Goal: Task Accomplishment & Management: Complete application form

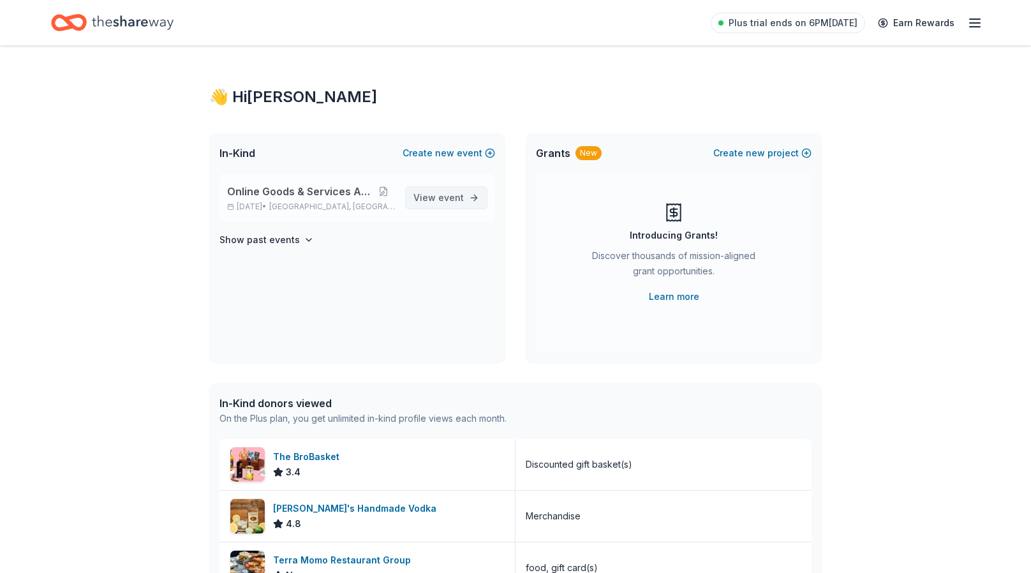
click at [449, 193] on span "event" at bounding box center [451, 197] width 26 height 11
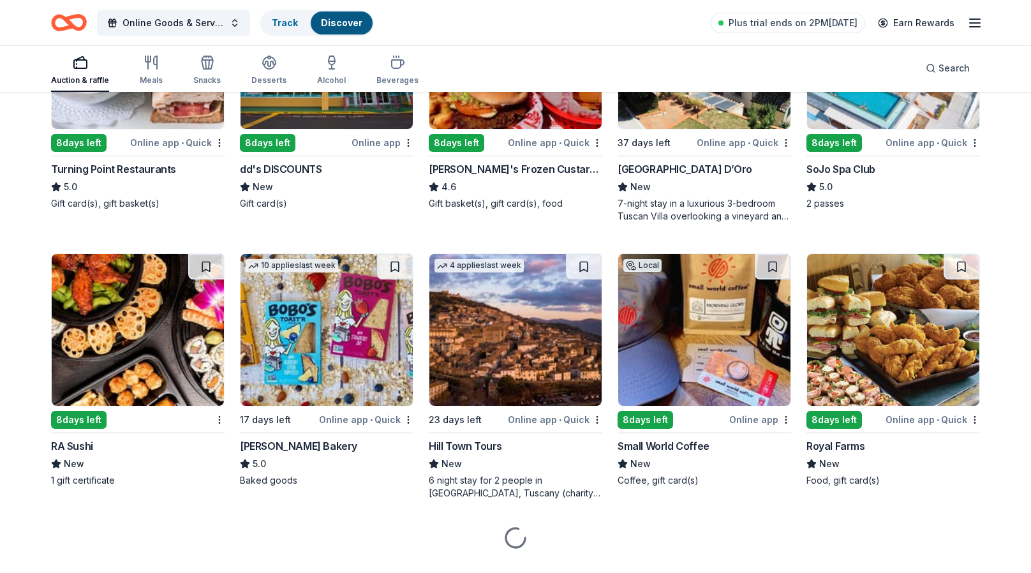
scroll to position [1380, 0]
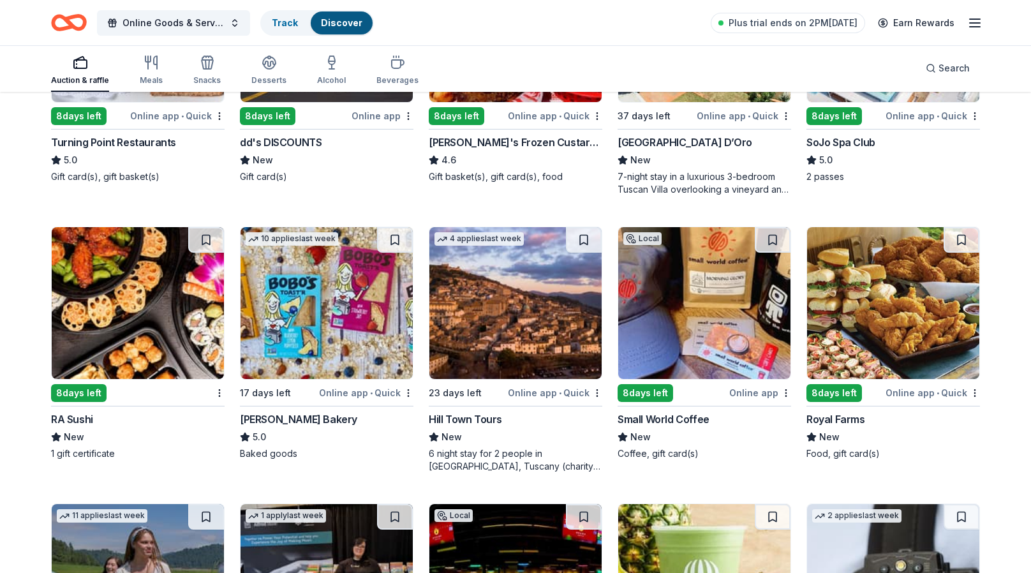
click at [485, 461] on div "6 night stay for 2 people in Cortona, Tuscany (charity rate is $1380; retails a…" at bounding box center [516, 460] width 174 height 26
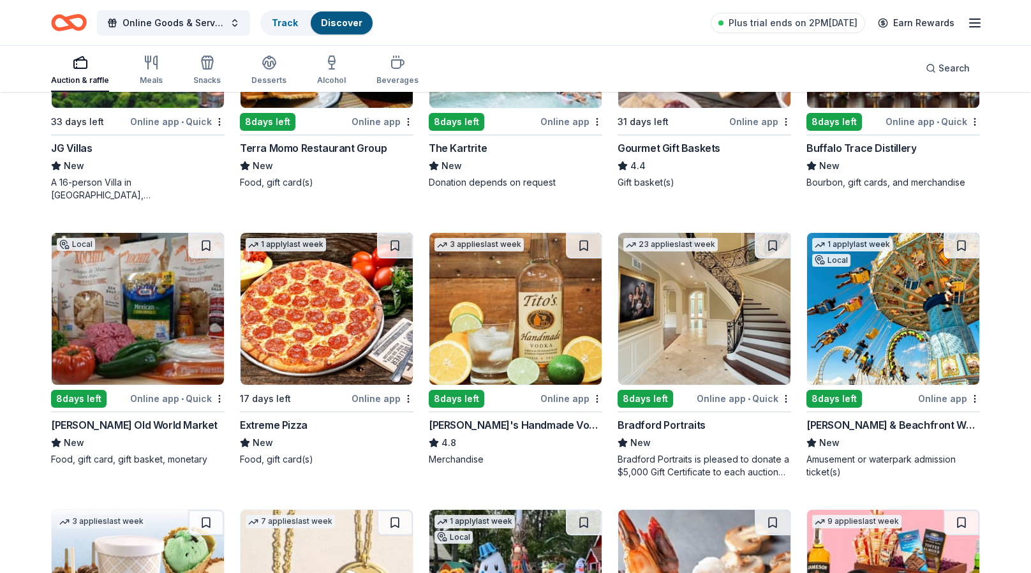
scroll to position [2253, 0]
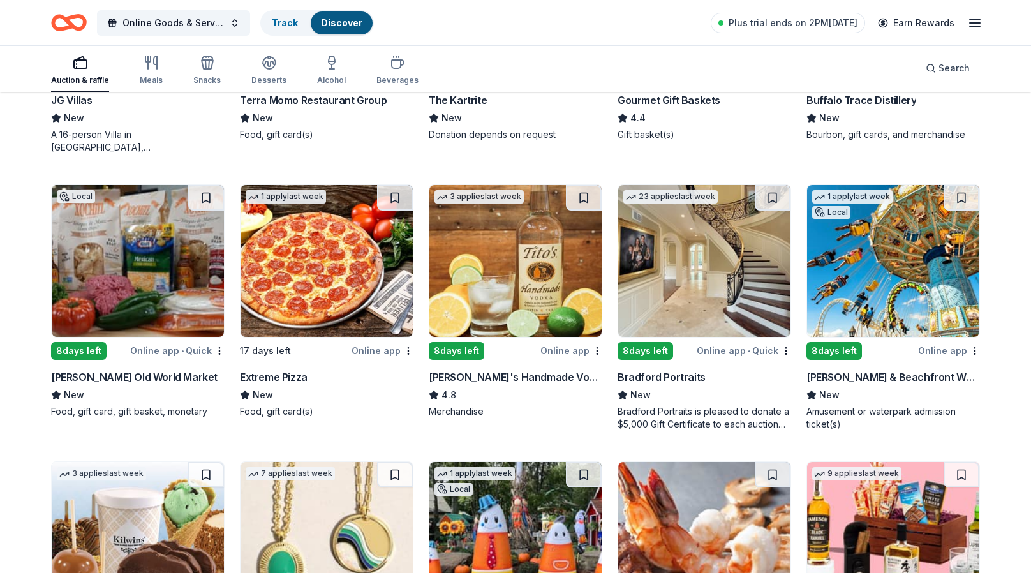
click at [118, 372] on div "Livoti's Old World Market" at bounding box center [134, 376] width 167 height 15
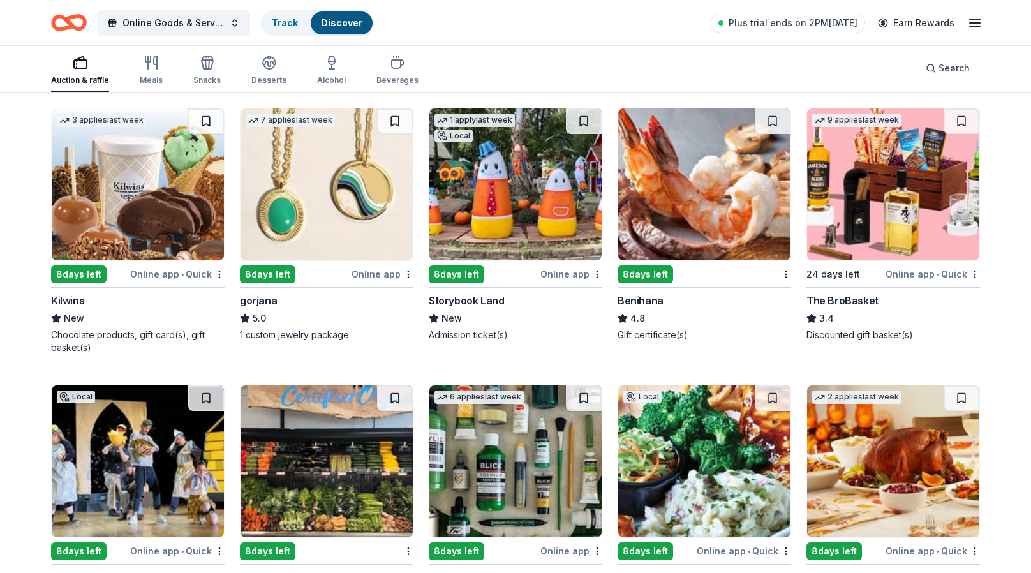
scroll to position [2615, 0]
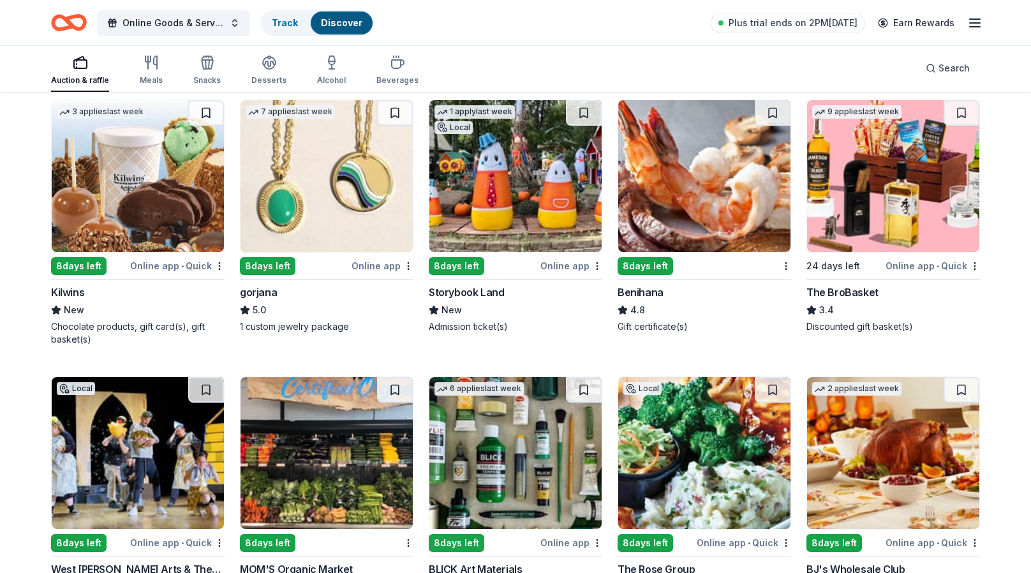
click at [651, 260] on div "8 days left" at bounding box center [646, 266] width 56 height 18
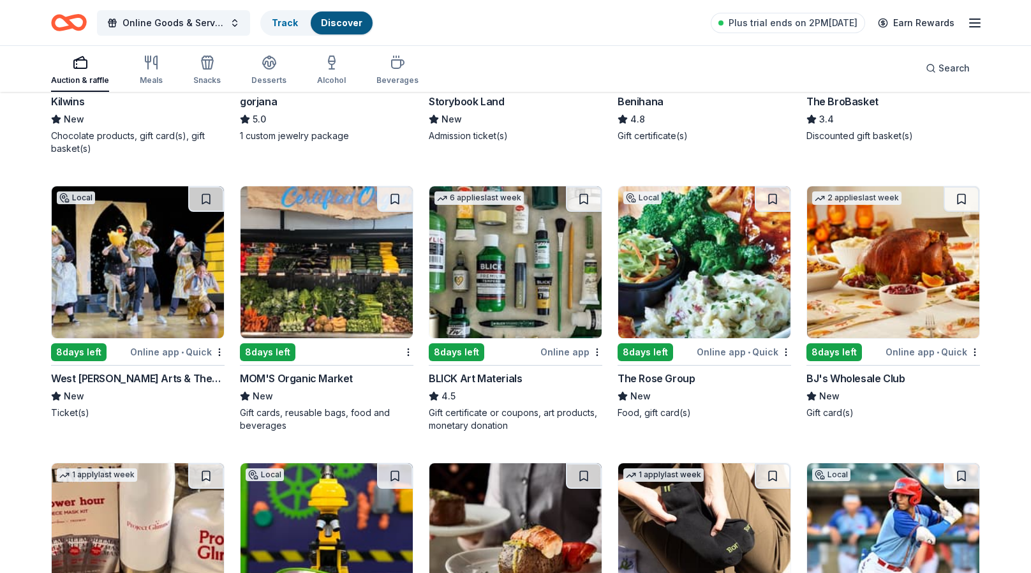
scroll to position [2806, 0]
click at [827, 348] on div "8 days left" at bounding box center [835, 352] width 56 height 18
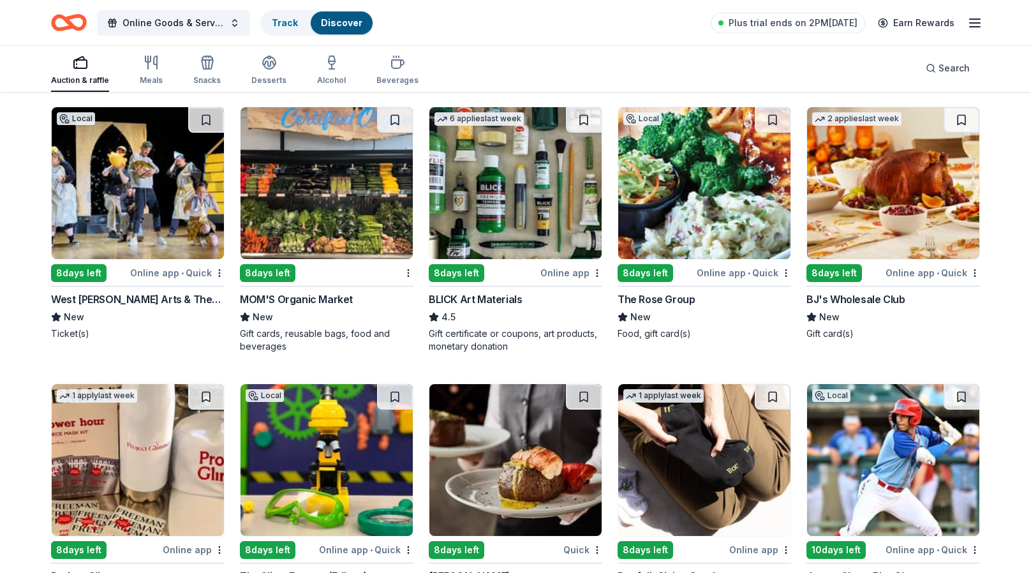
scroll to position [3041, 0]
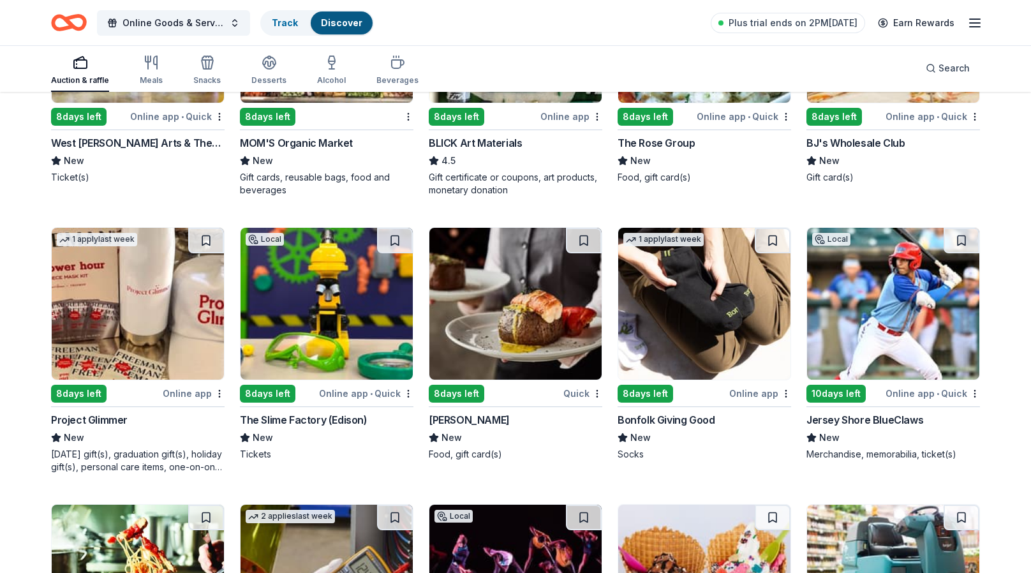
click at [304, 414] on div "The Slime Factory (Edison)" at bounding box center [304, 419] width 128 height 15
click at [477, 394] on div "8 days left" at bounding box center [457, 394] width 56 height 18
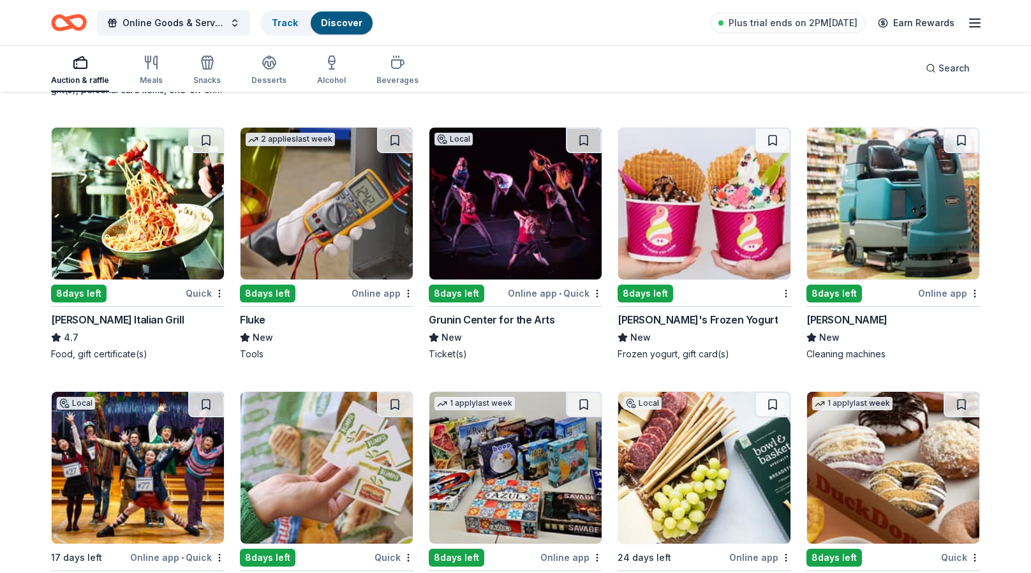
scroll to position [3424, 0]
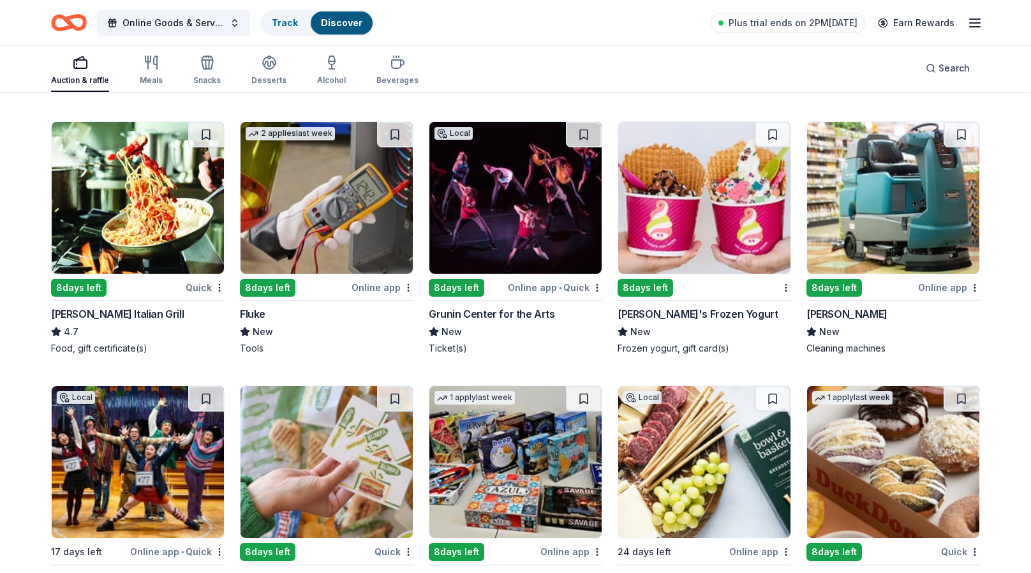
click at [108, 309] on div "Carrabba's Italian Grill" at bounding box center [117, 313] width 133 height 15
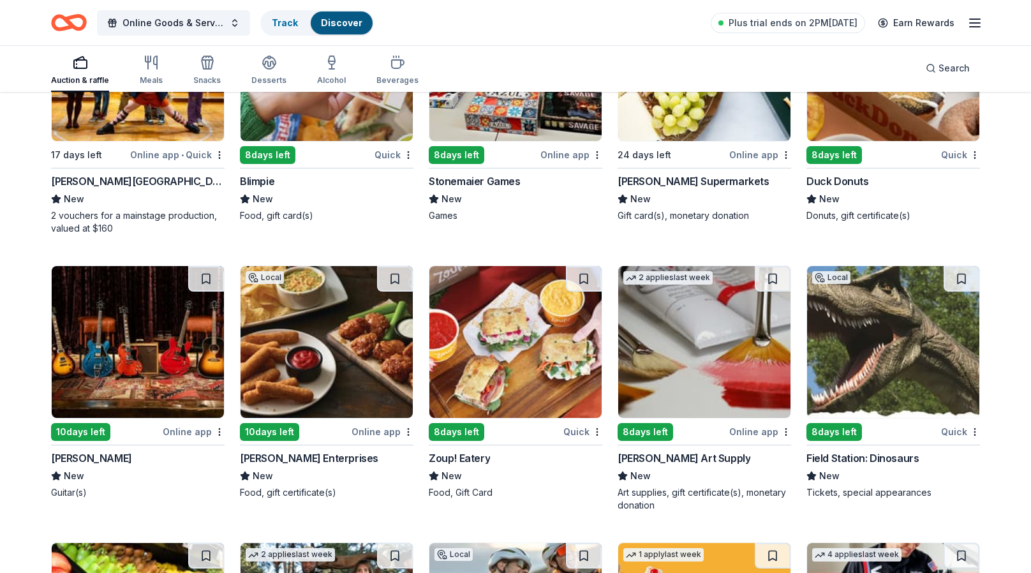
scroll to position [3901, 0]
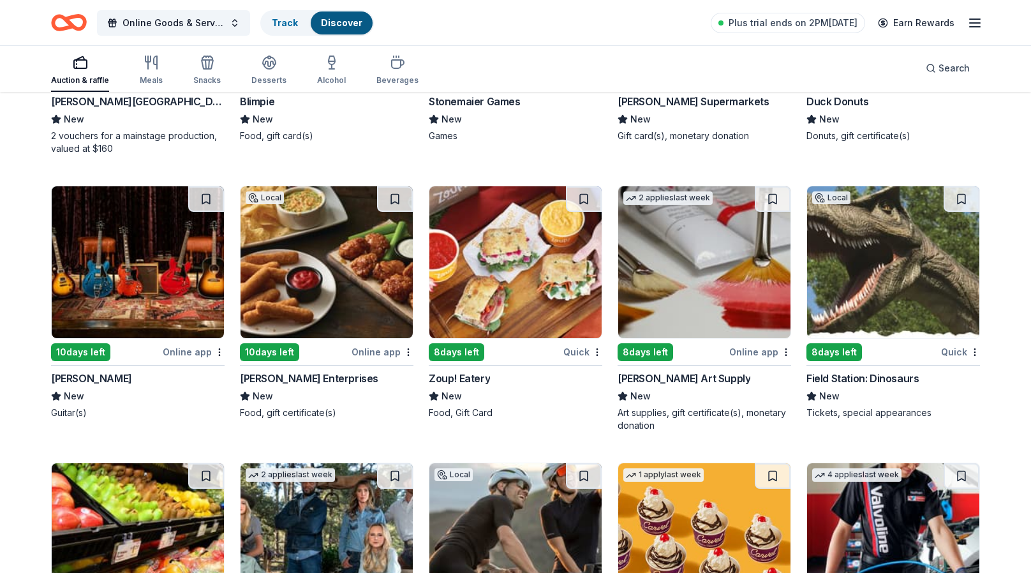
click at [842, 350] on div "8 days left" at bounding box center [835, 352] width 56 height 18
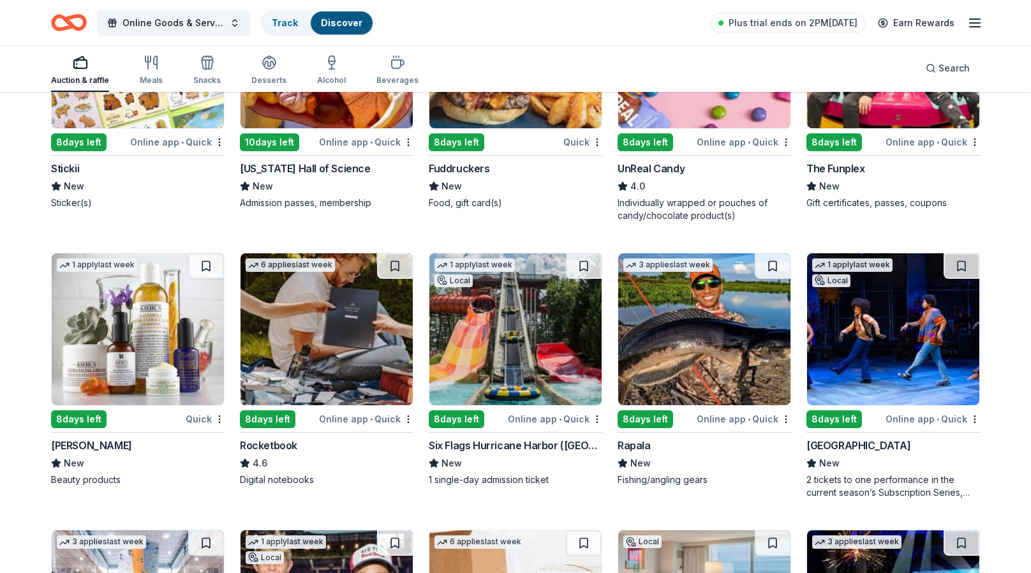
scroll to position [4931, 0]
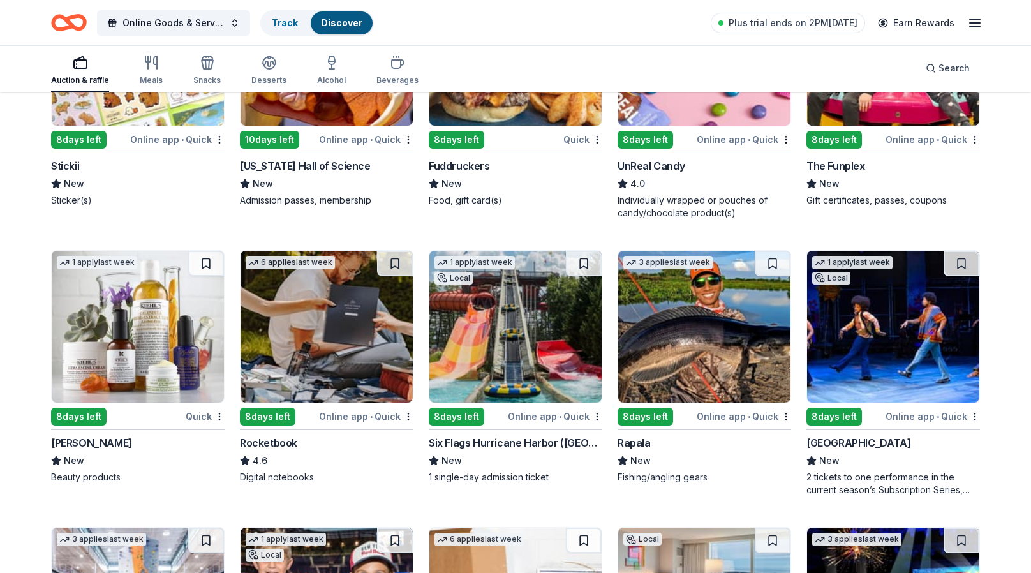
click at [472, 408] on div "8 days left" at bounding box center [457, 417] width 56 height 18
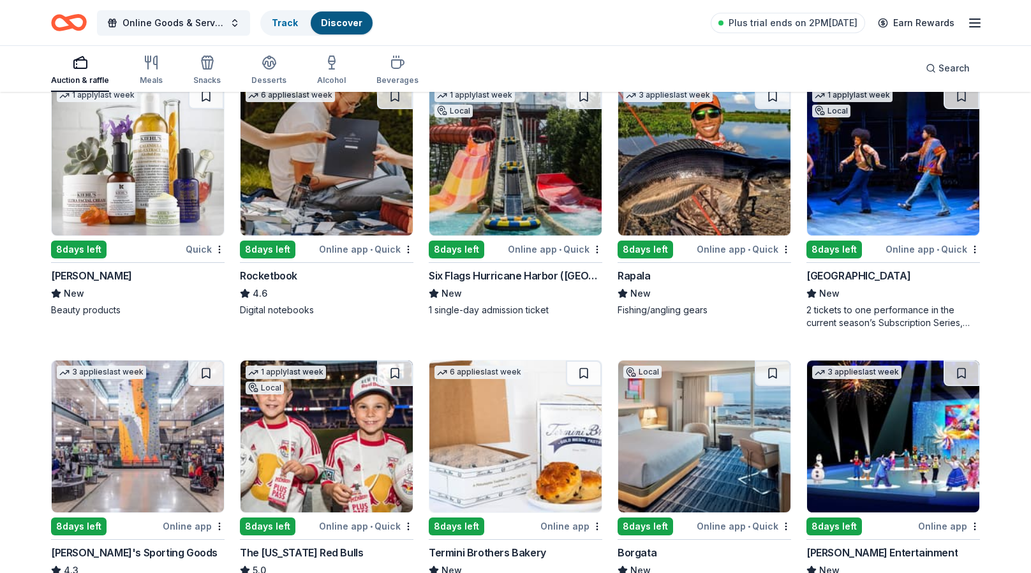
scroll to position [5186, 0]
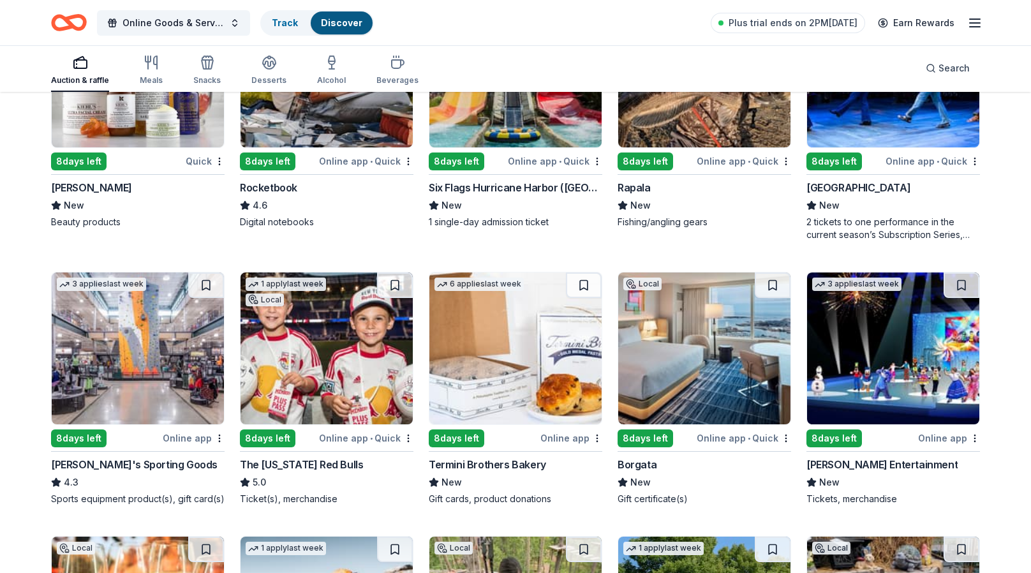
click at [87, 433] on div "8 days left" at bounding box center [79, 438] width 56 height 18
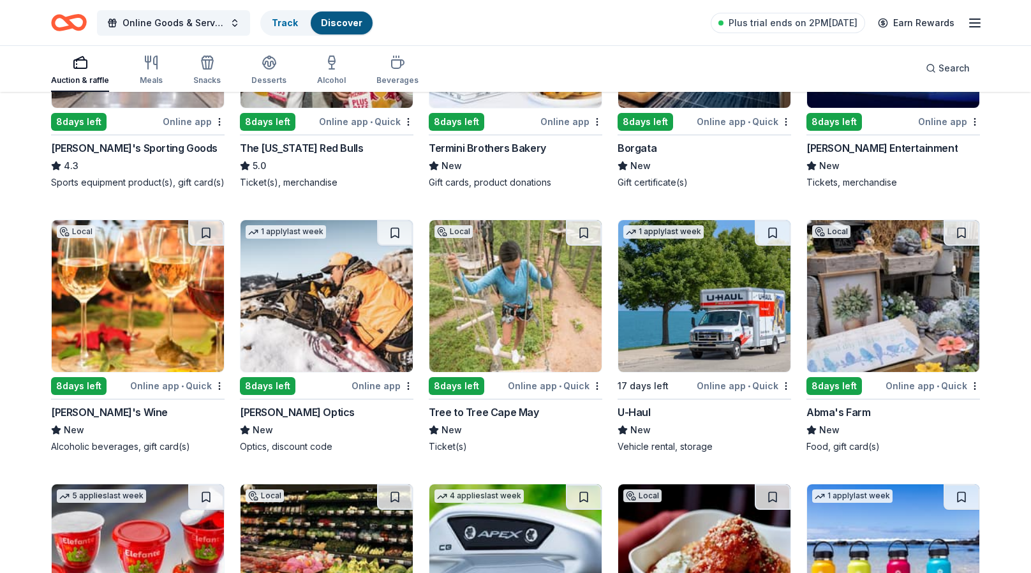
scroll to position [5505, 0]
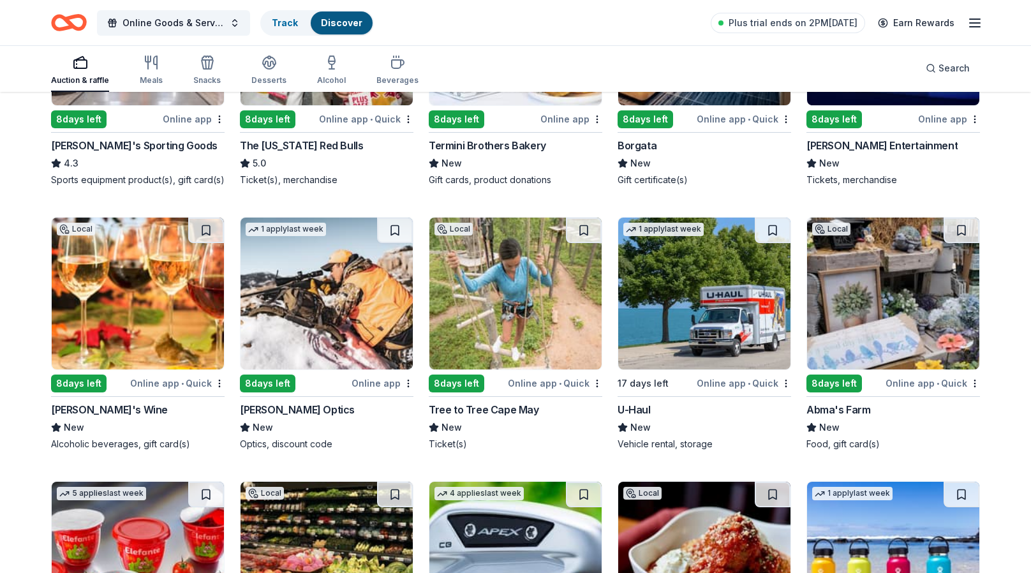
click at [89, 402] on div "Gary's Wine" at bounding box center [109, 409] width 117 height 15
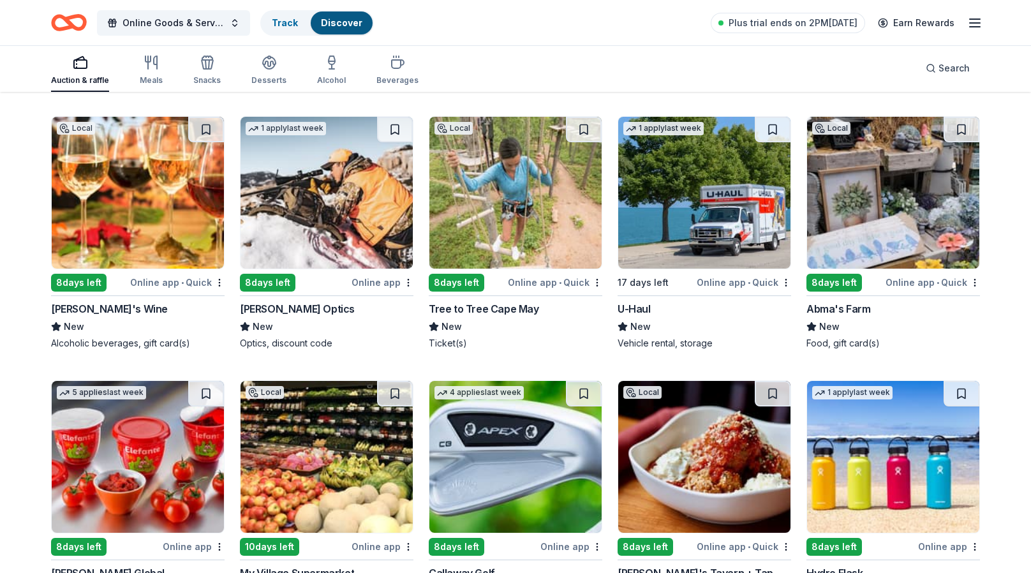
scroll to position [5745, 0]
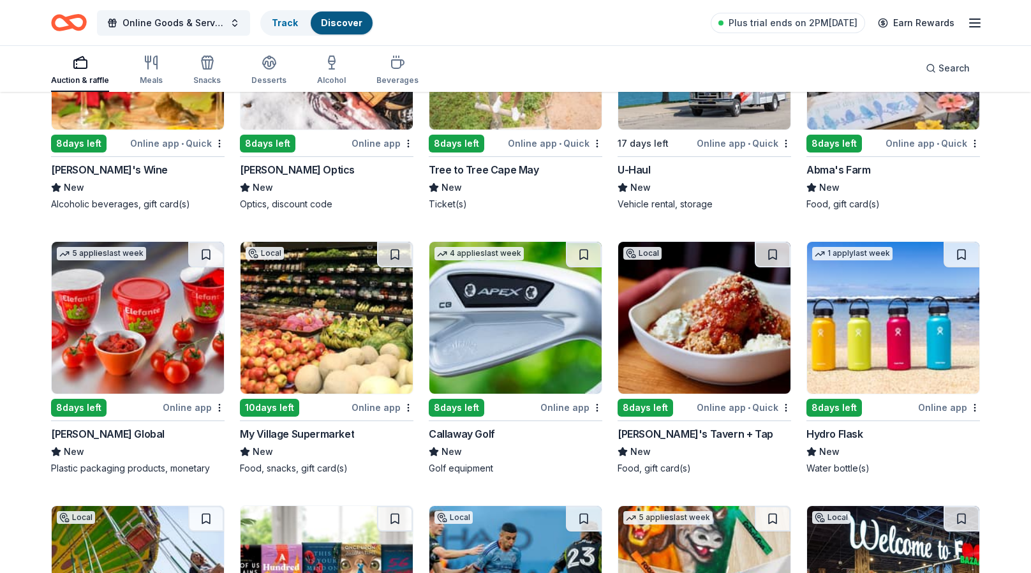
click at [854, 399] on div "8 days left" at bounding box center [835, 408] width 56 height 18
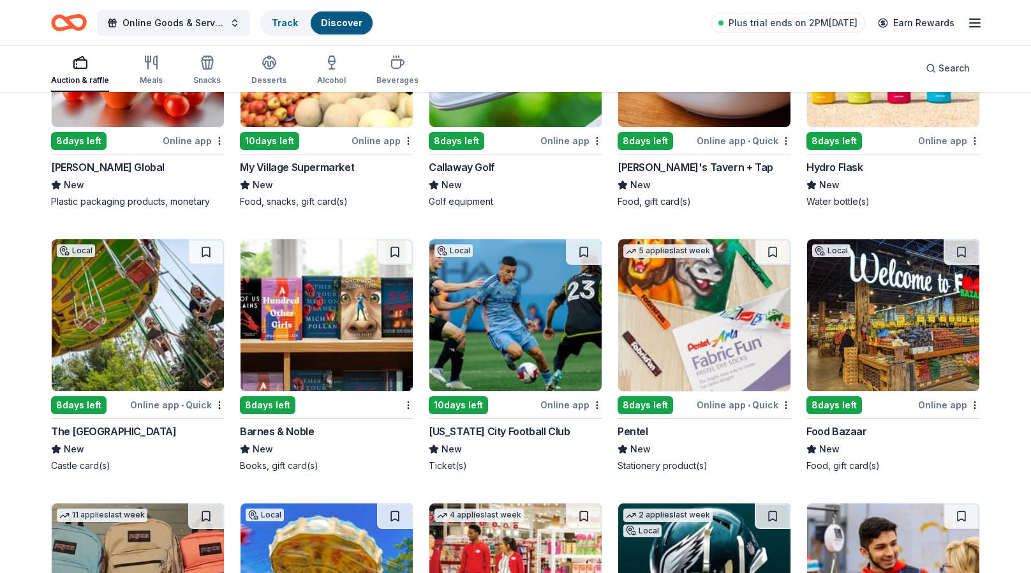
scroll to position [6064, 0]
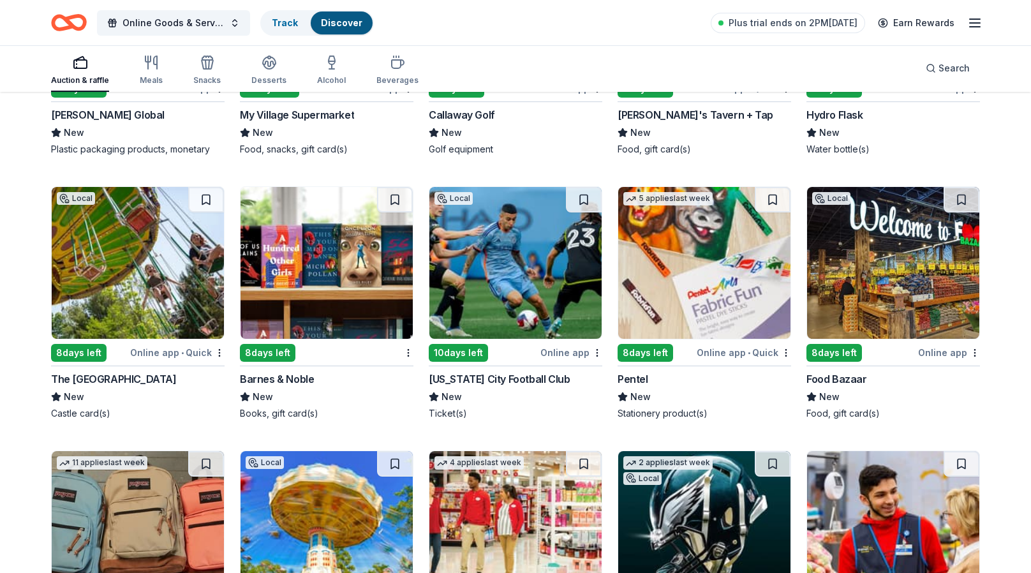
click at [125, 375] on div "The Castle Fun Center" at bounding box center [114, 378] width 126 height 15
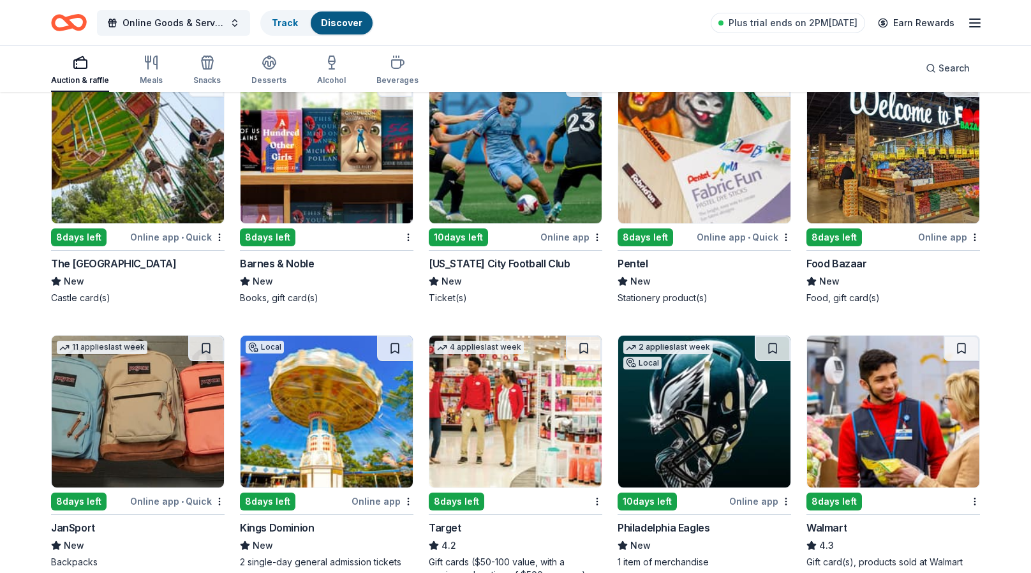
scroll to position [6256, 0]
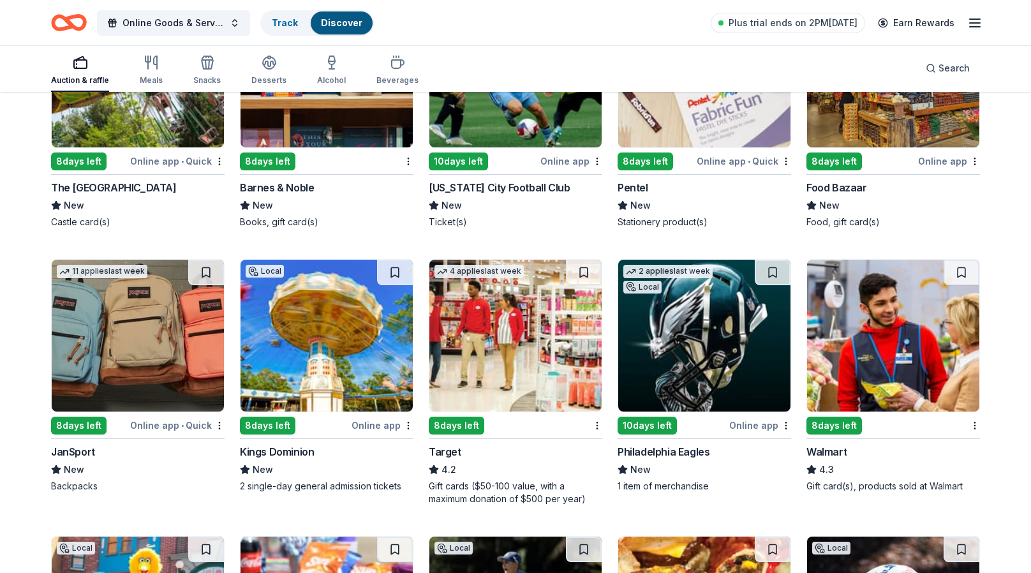
click at [74, 421] on div "8 days left" at bounding box center [79, 426] width 56 height 18
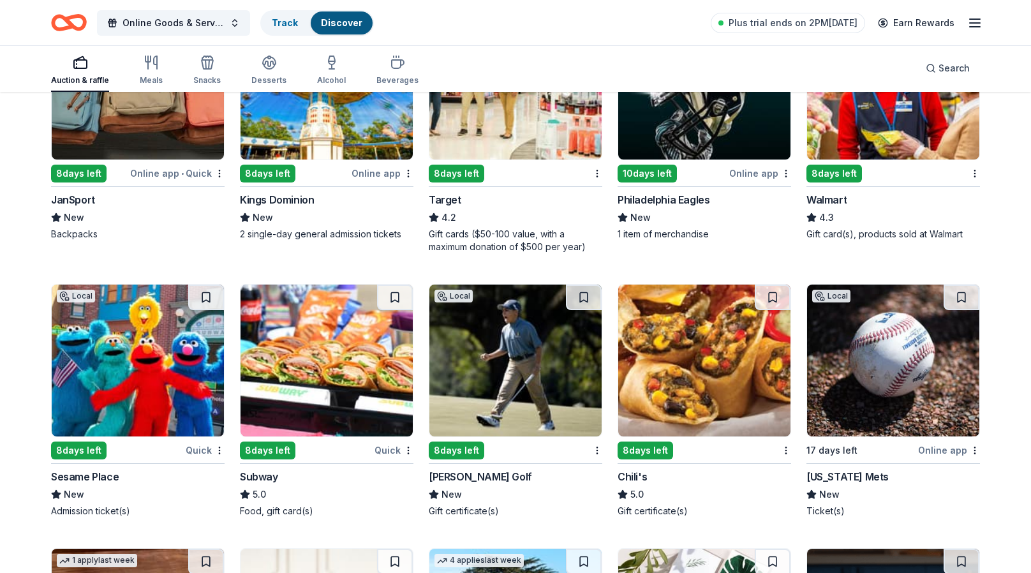
scroll to position [6189, 0]
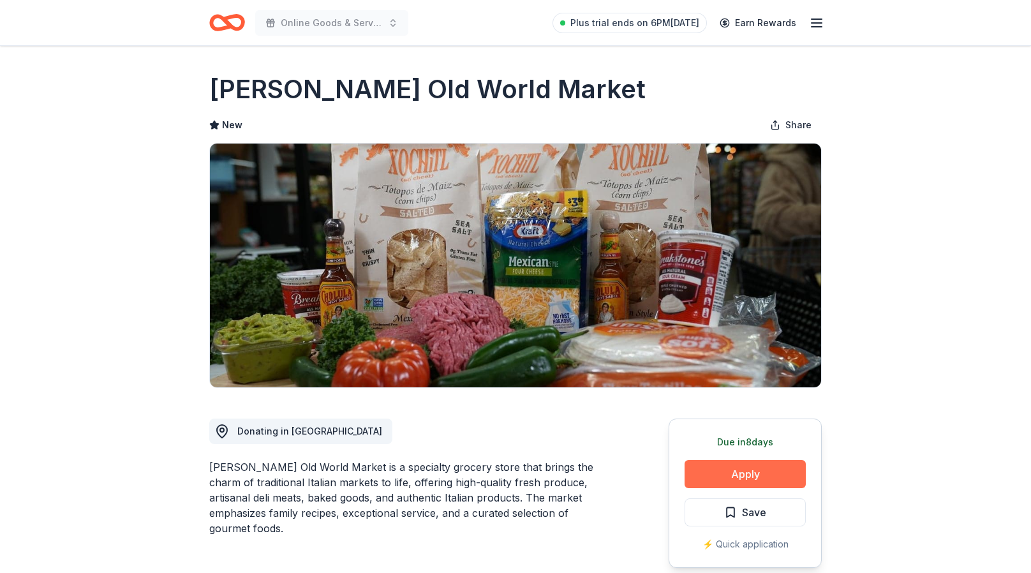
click at [755, 468] on button "Apply" at bounding box center [745, 474] width 121 height 28
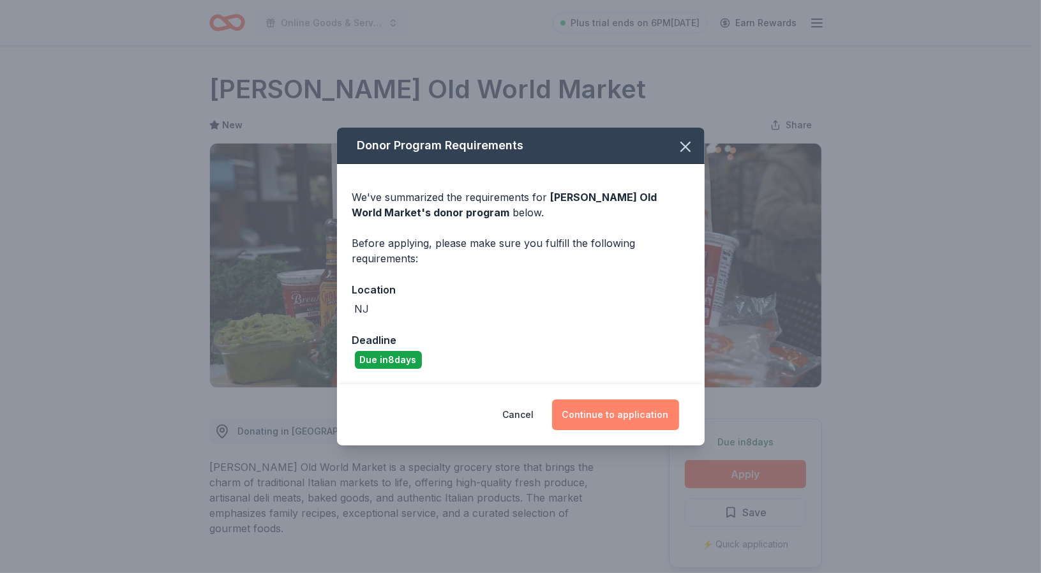
click at [613, 410] on button "Continue to application" at bounding box center [615, 414] width 127 height 31
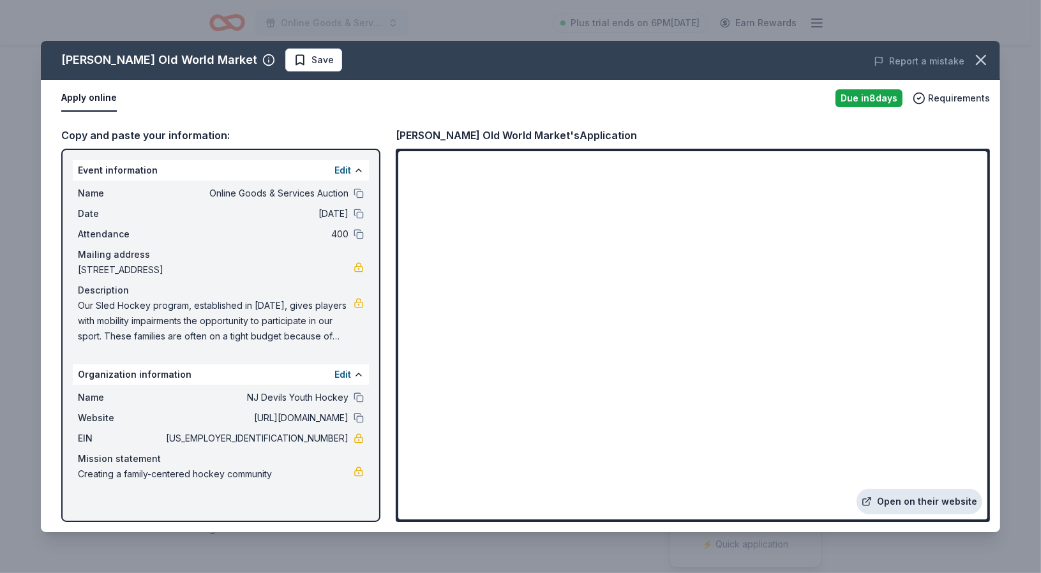
click at [897, 498] on link "Open on their website" at bounding box center [919, 502] width 126 height 26
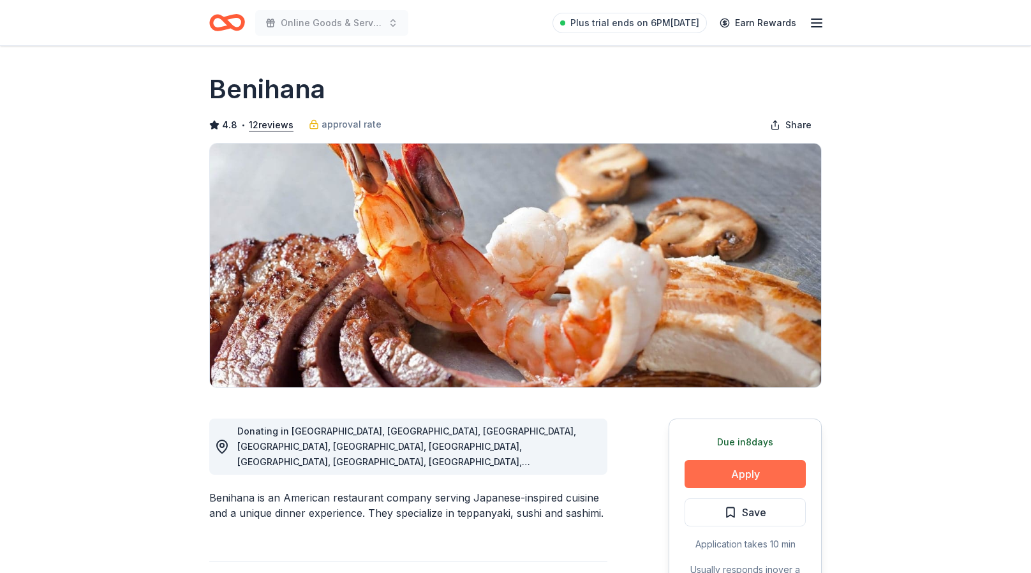
click at [731, 479] on button "Apply" at bounding box center [745, 474] width 121 height 28
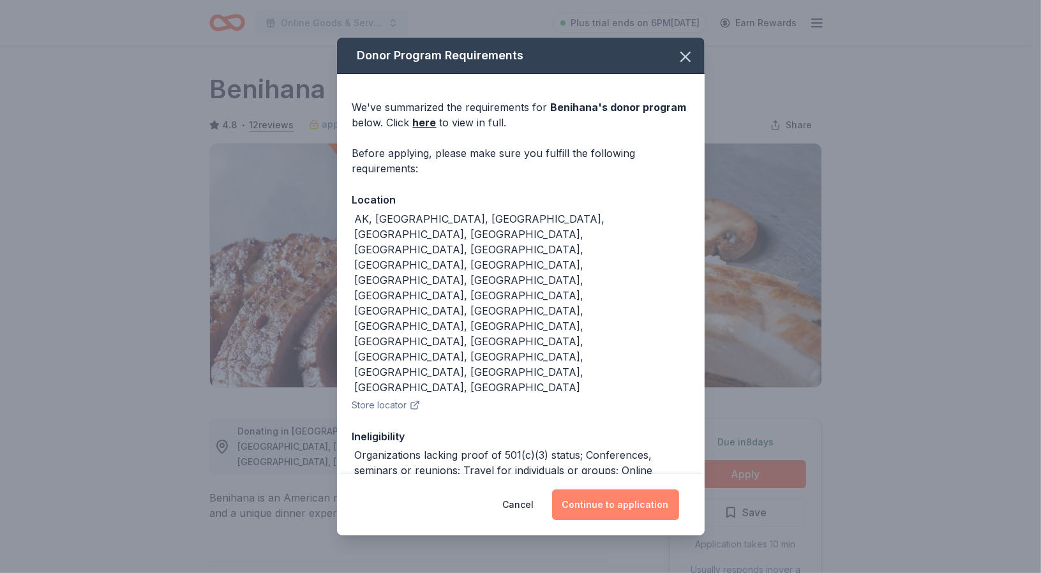
click at [625, 496] on button "Continue to application" at bounding box center [615, 504] width 127 height 31
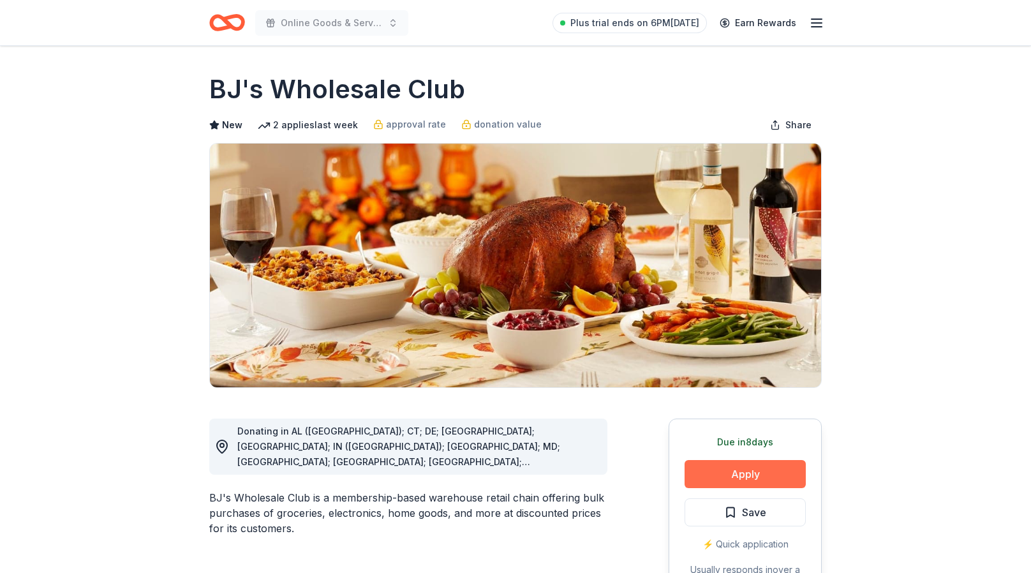
click at [779, 466] on button "Apply" at bounding box center [745, 474] width 121 height 28
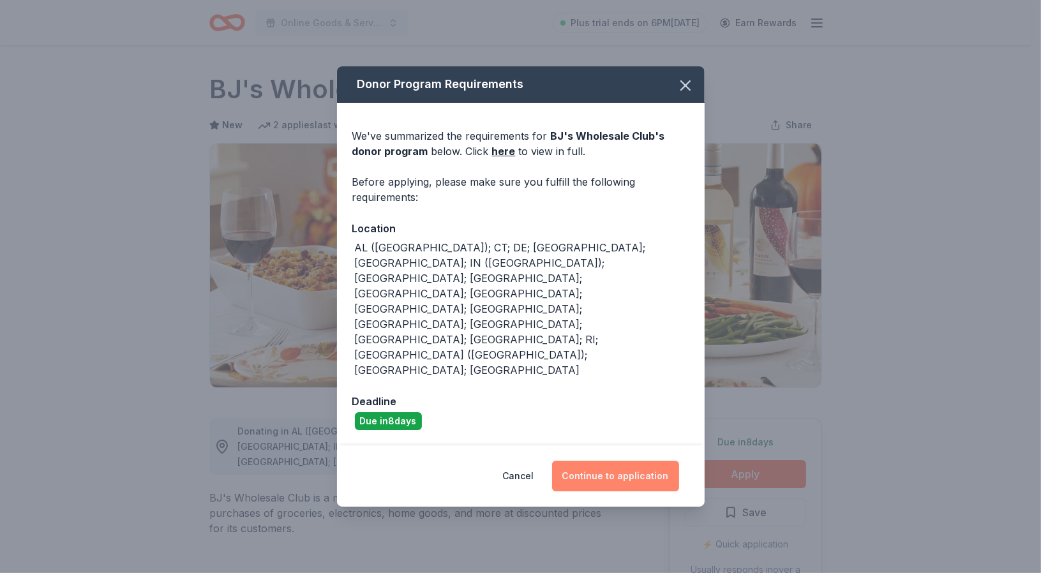
click at [627, 461] on button "Continue to application" at bounding box center [615, 476] width 127 height 31
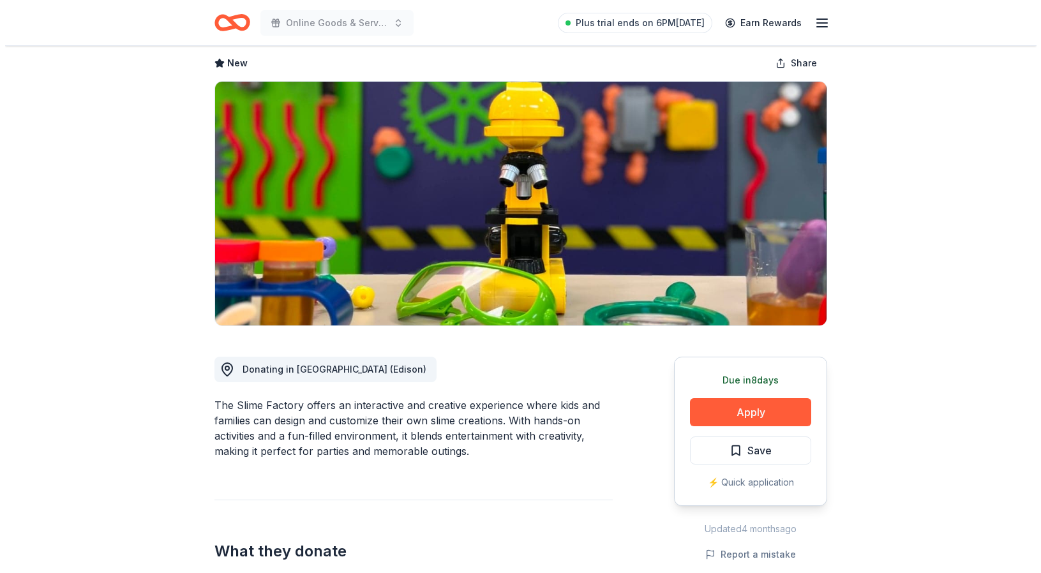
scroll to position [64, 0]
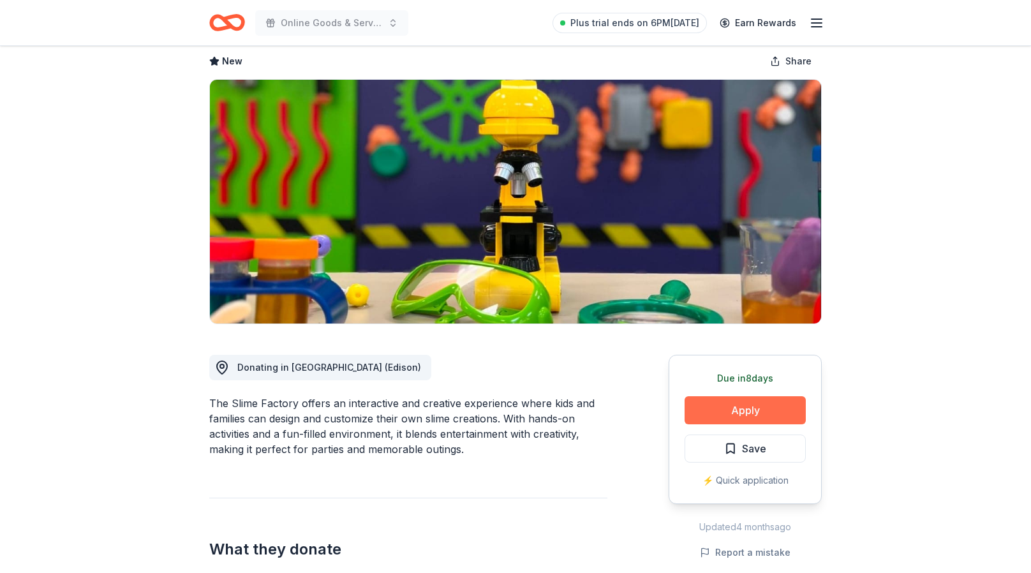
click at [731, 406] on button "Apply" at bounding box center [745, 410] width 121 height 28
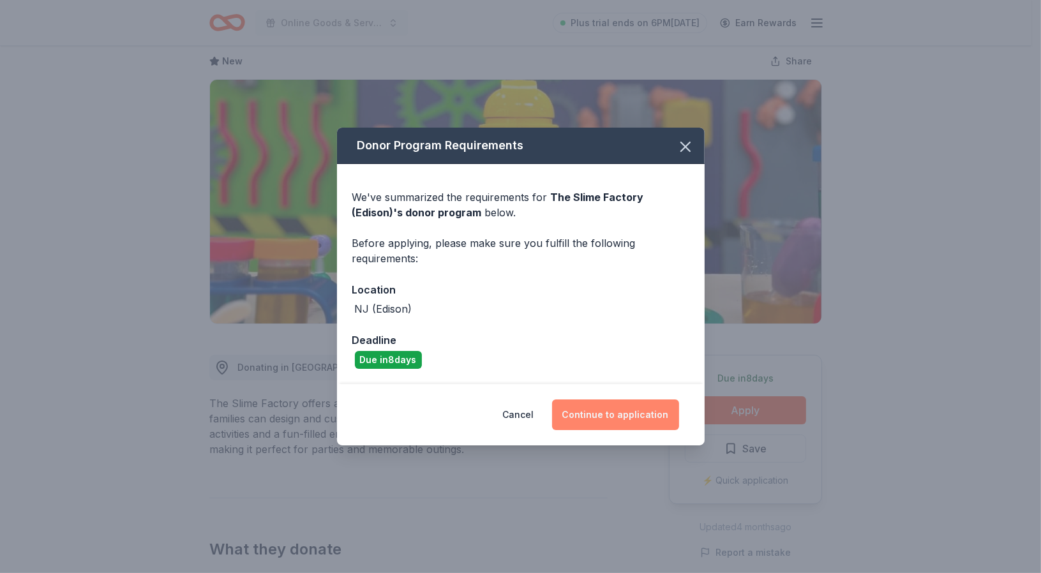
click at [610, 406] on button "Continue to application" at bounding box center [615, 414] width 127 height 31
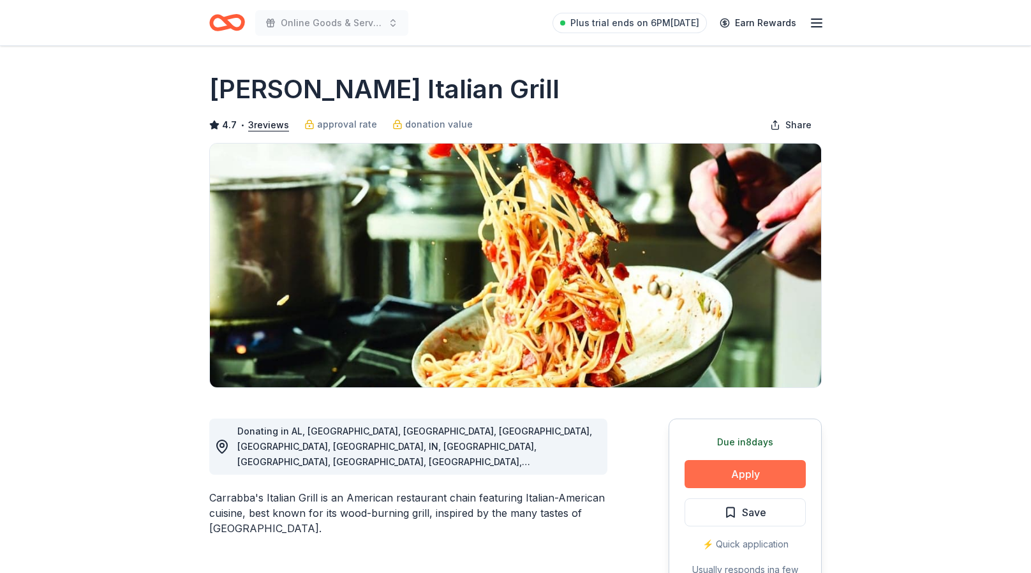
click at [738, 470] on button "Apply" at bounding box center [745, 474] width 121 height 28
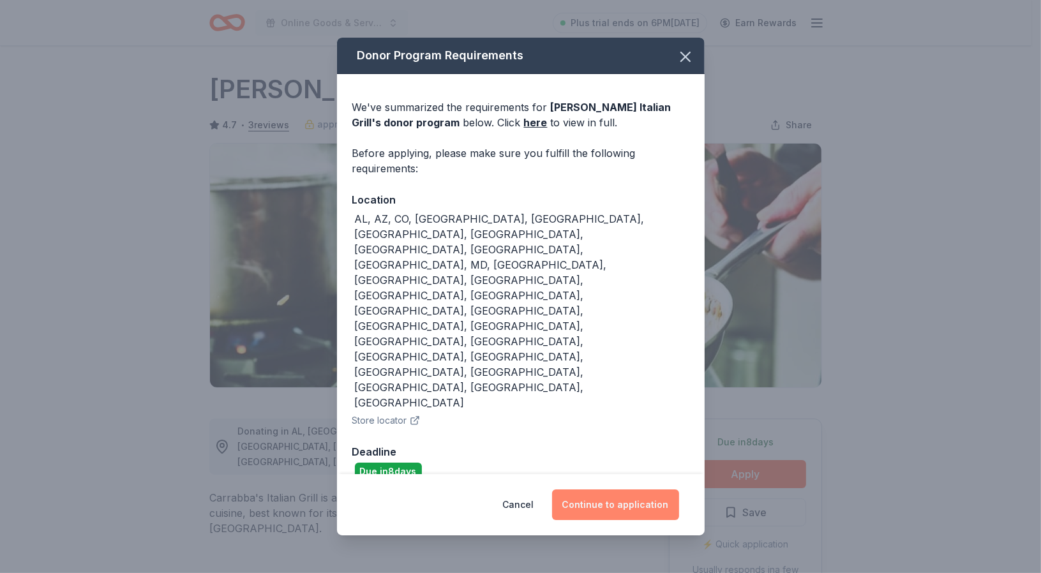
click at [613, 489] on button "Continue to application" at bounding box center [615, 504] width 127 height 31
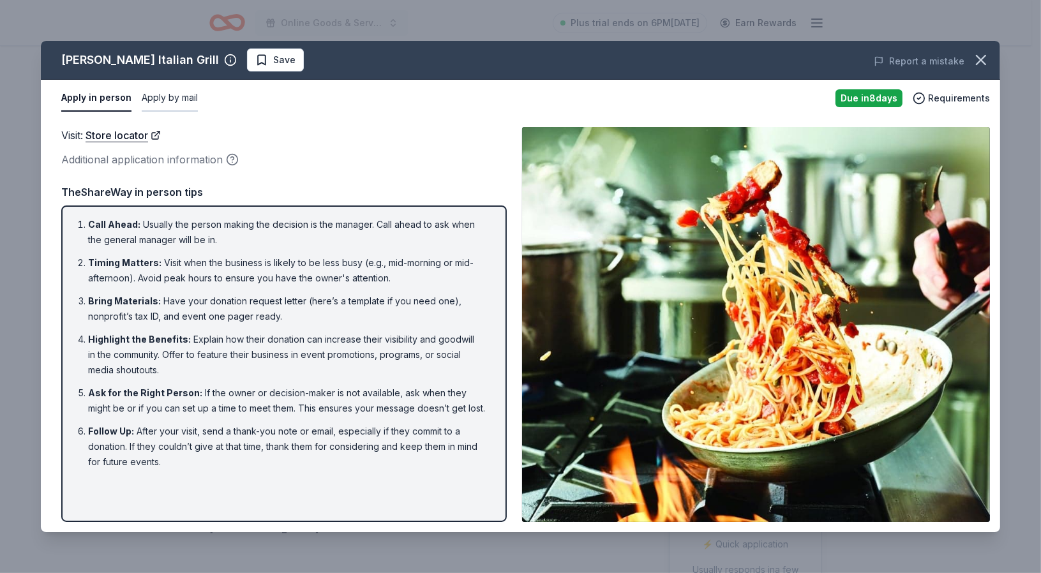
click at [168, 103] on button "Apply by mail" at bounding box center [170, 98] width 56 height 27
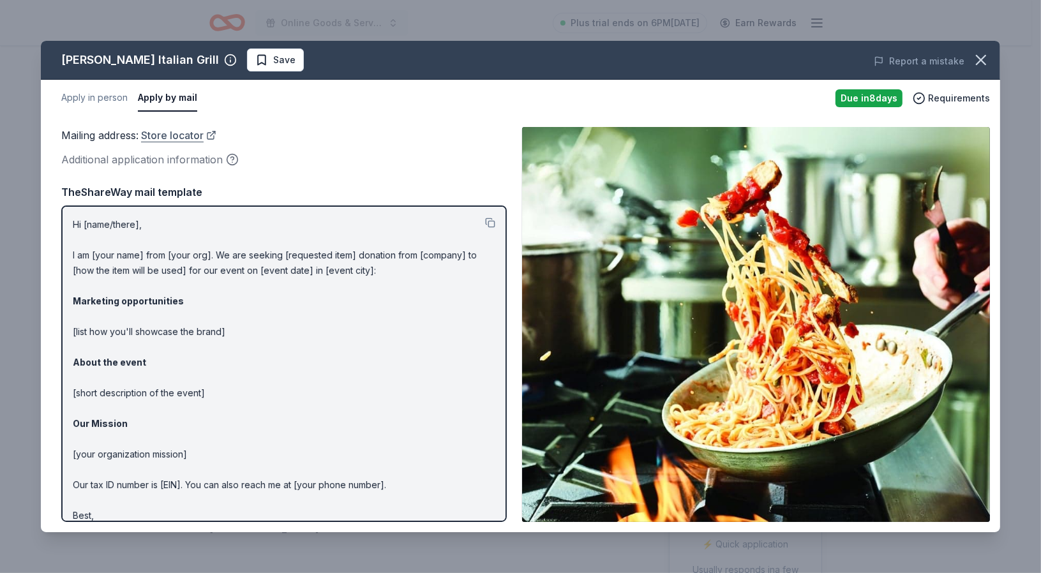
click at [179, 137] on link "Store locator" at bounding box center [178, 135] width 75 height 17
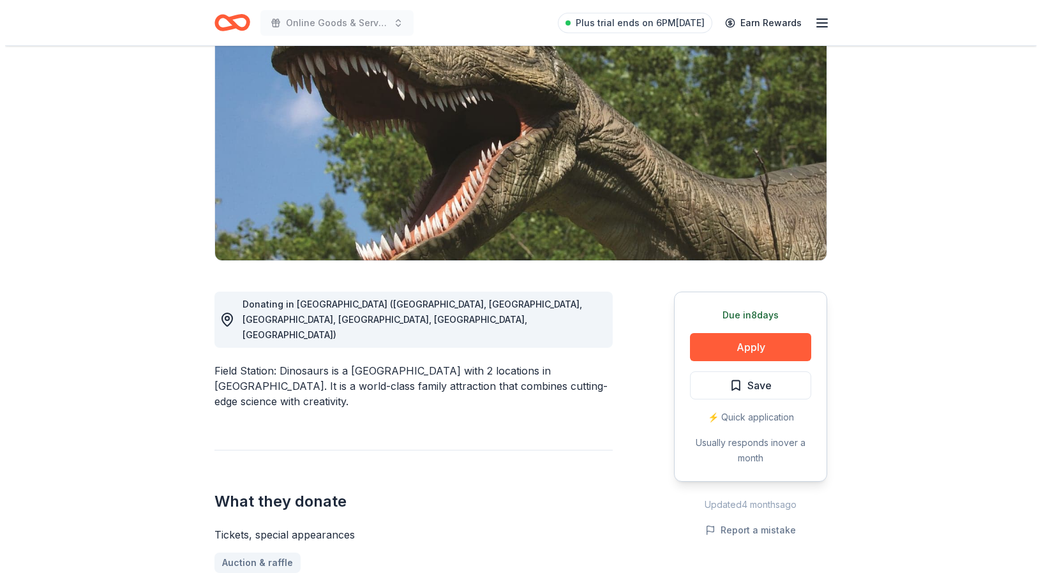
scroll to position [128, 0]
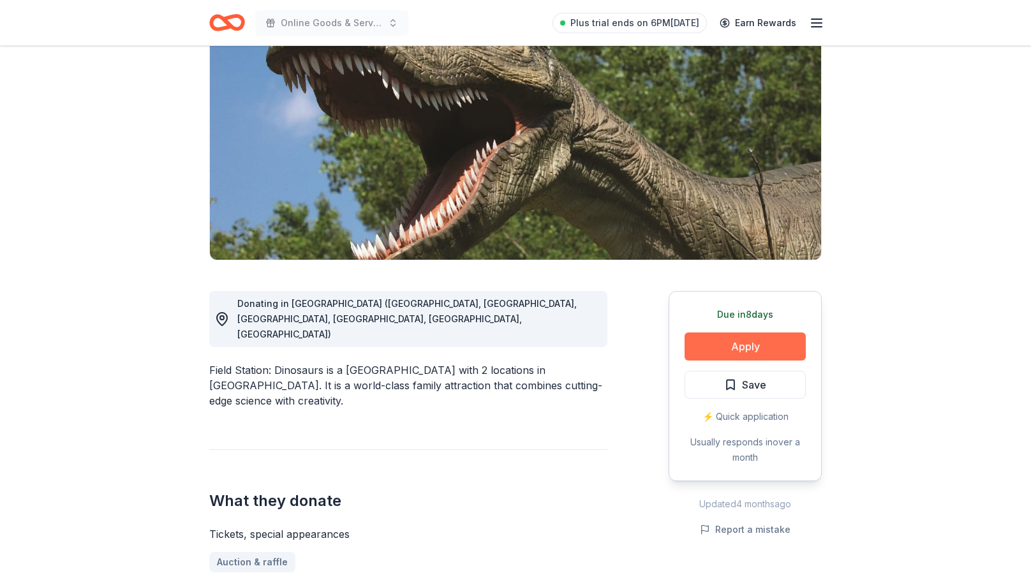
click at [743, 337] on button "Apply" at bounding box center [745, 346] width 121 height 28
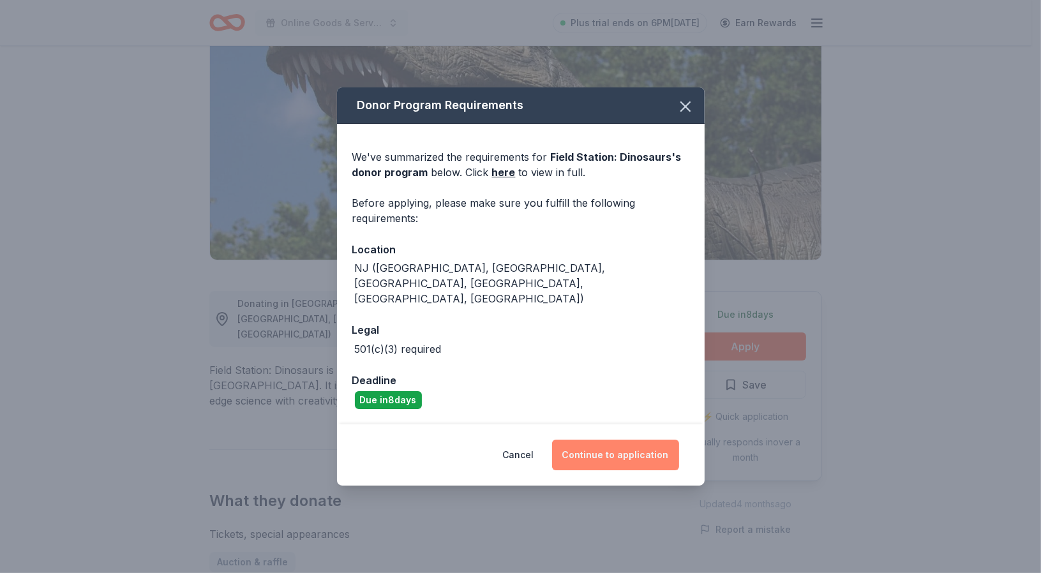
click at [624, 445] on button "Continue to application" at bounding box center [615, 455] width 127 height 31
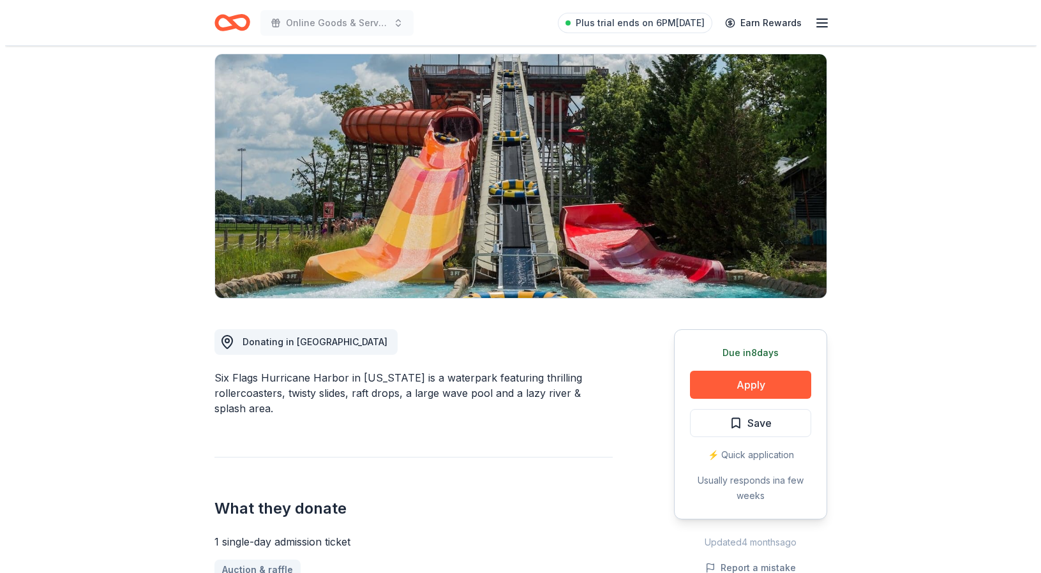
scroll to position [128, 0]
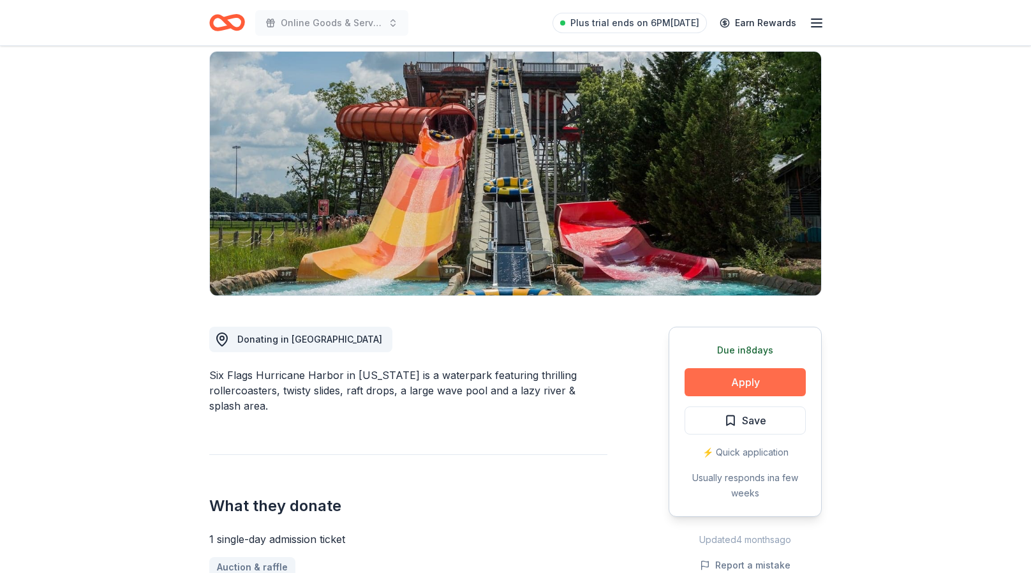
click at [750, 368] on button "Apply" at bounding box center [745, 382] width 121 height 28
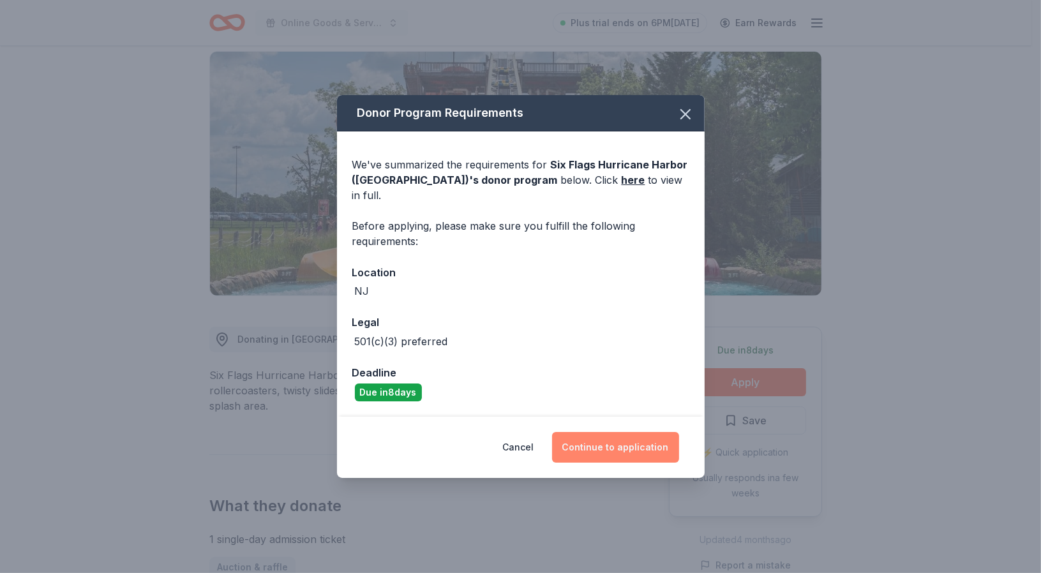
click at [653, 438] on button "Continue to application" at bounding box center [615, 447] width 127 height 31
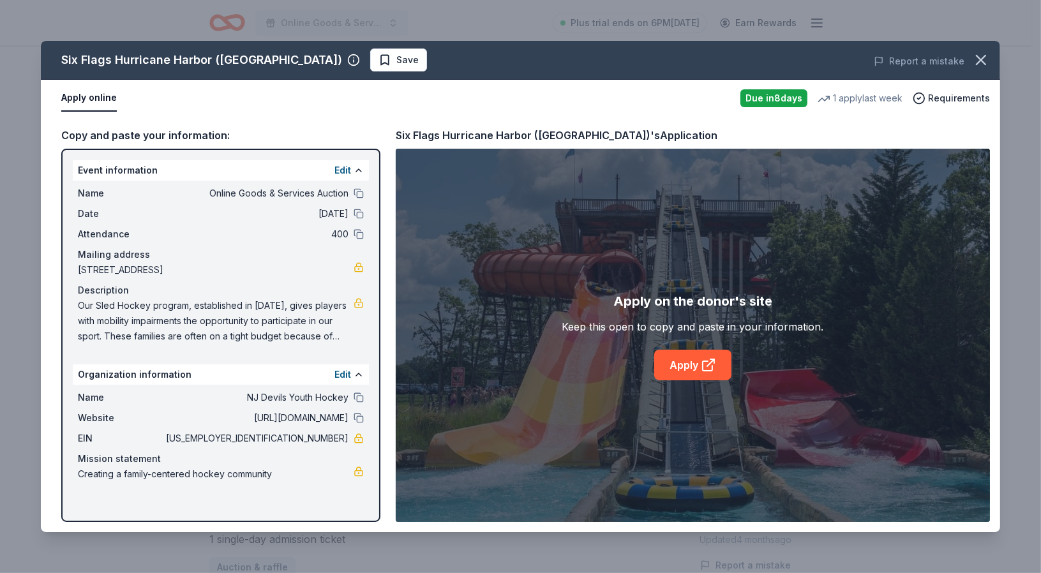
click at [84, 96] on button "Apply online" at bounding box center [89, 98] width 56 height 27
click at [671, 353] on link "Apply" at bounding box center [692, 365] width 77 height 31
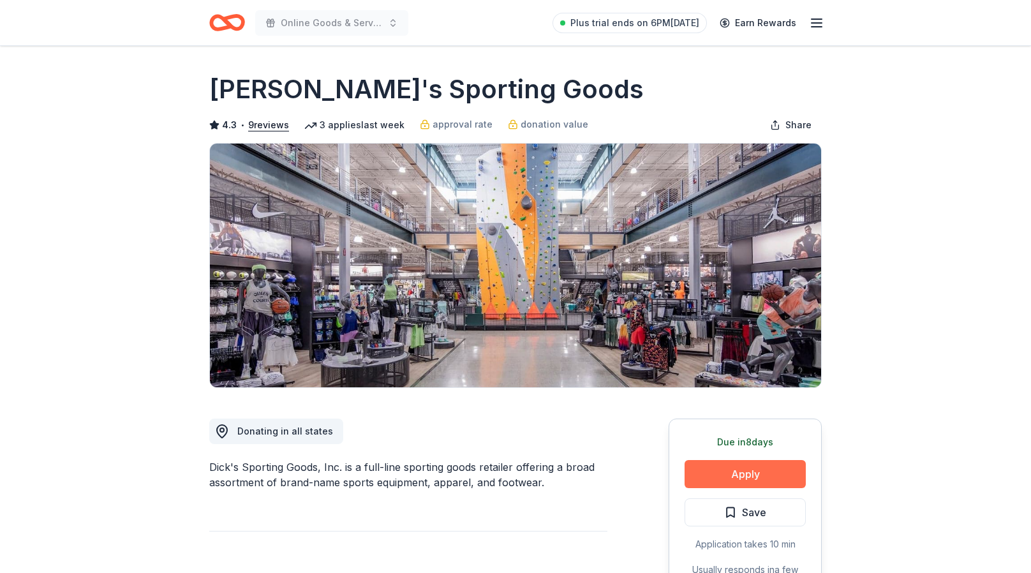
click at [735, 471] on button "Apply" at bounding box center [745, 474] width 121 height 28
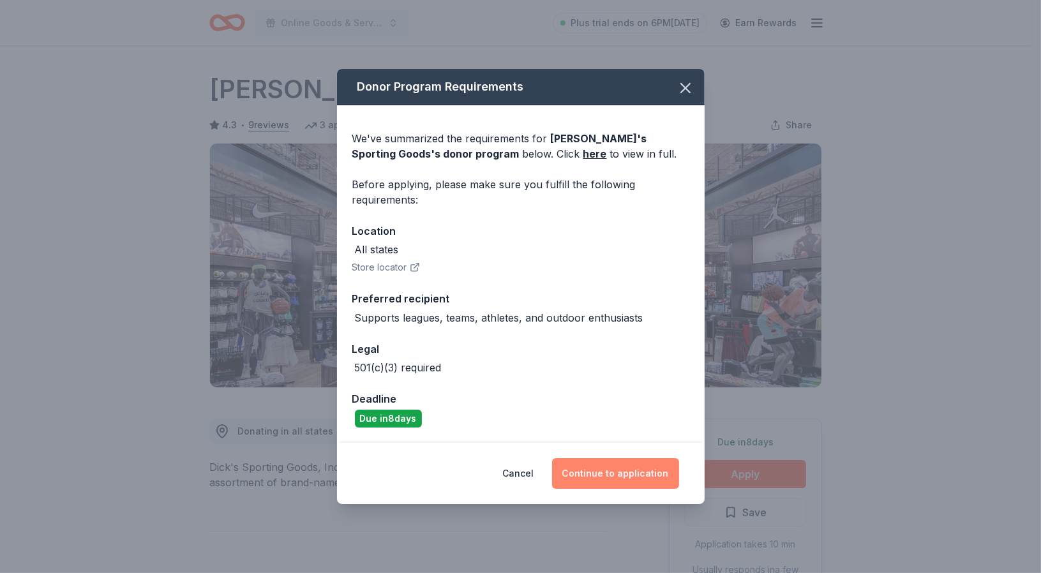
click at [629, 479] on button "Continue to application" at bounding box center [615, 473] width 127 height 31
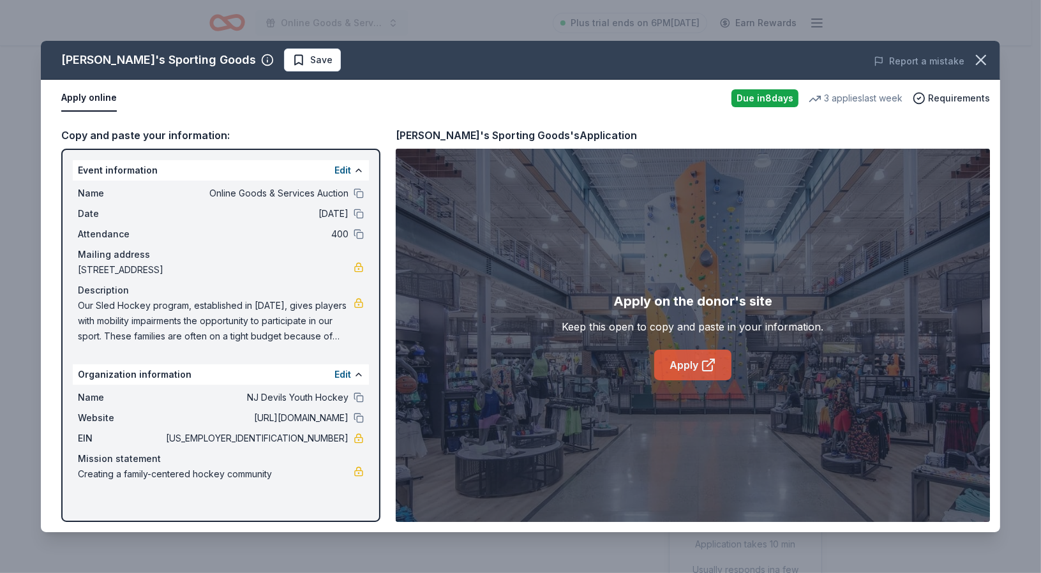
click at [664, 356] on link "Apply" at bounding box center [692, 365] width 77 height 31
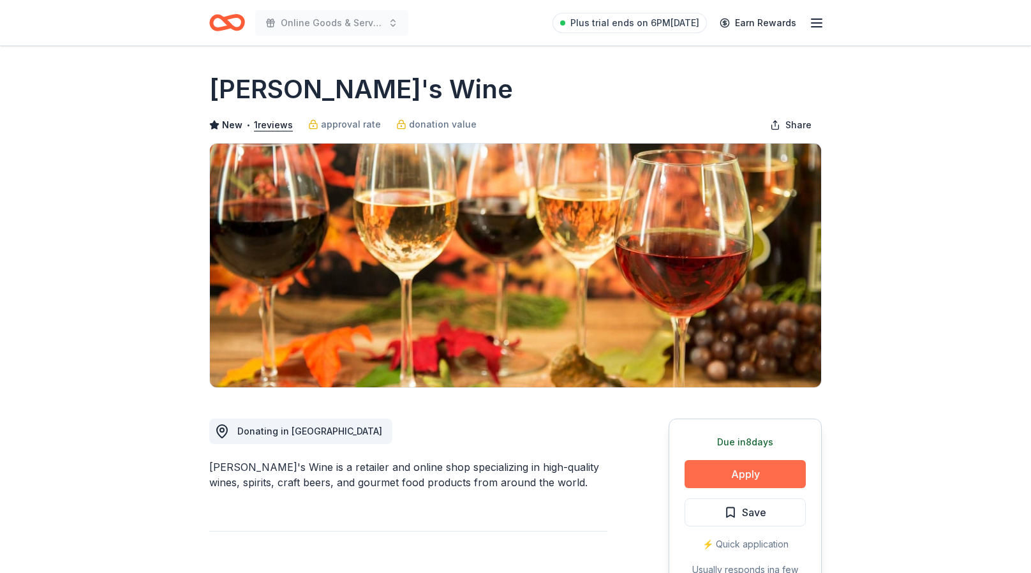
click at [757, 470] on button "Apply" at bounding box center [745, 474] width 121 height 28
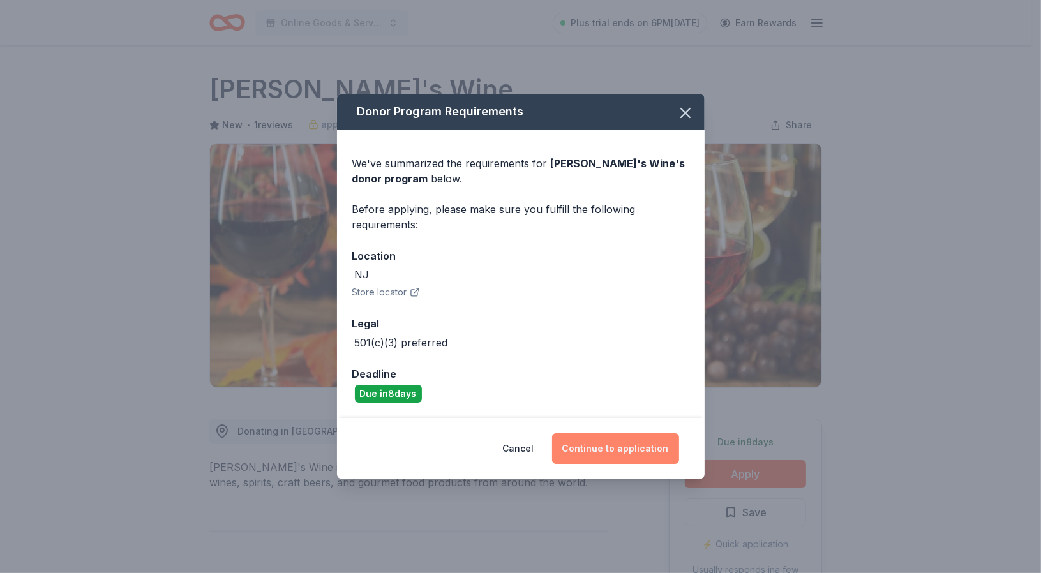
click at [611, 446] on button "Continue to application" at bounding box center [615, 448] width 127 height 31
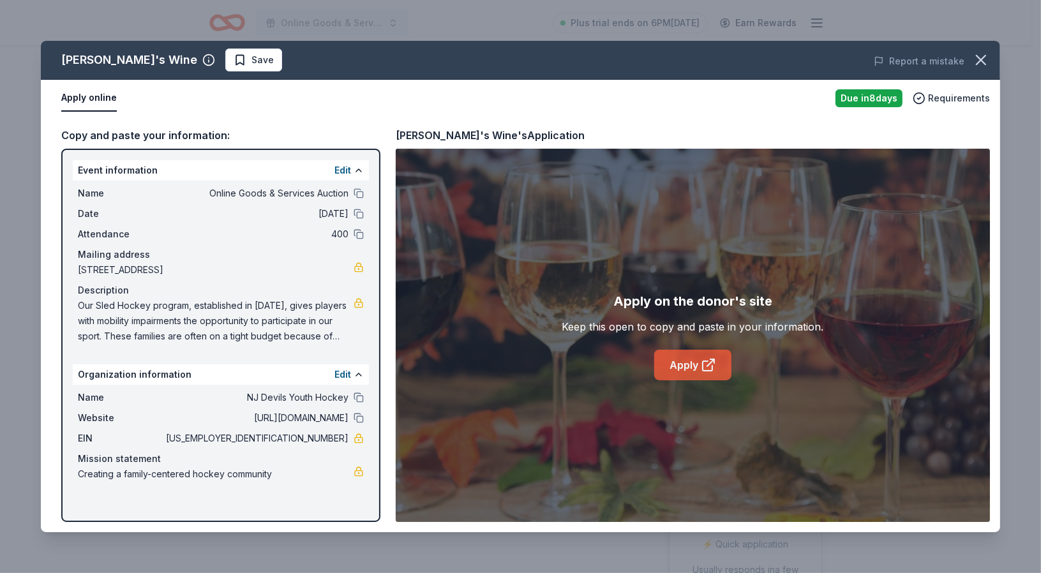
click at [703, 361] on icon at bounding box center [708, 366] width 10 height 10
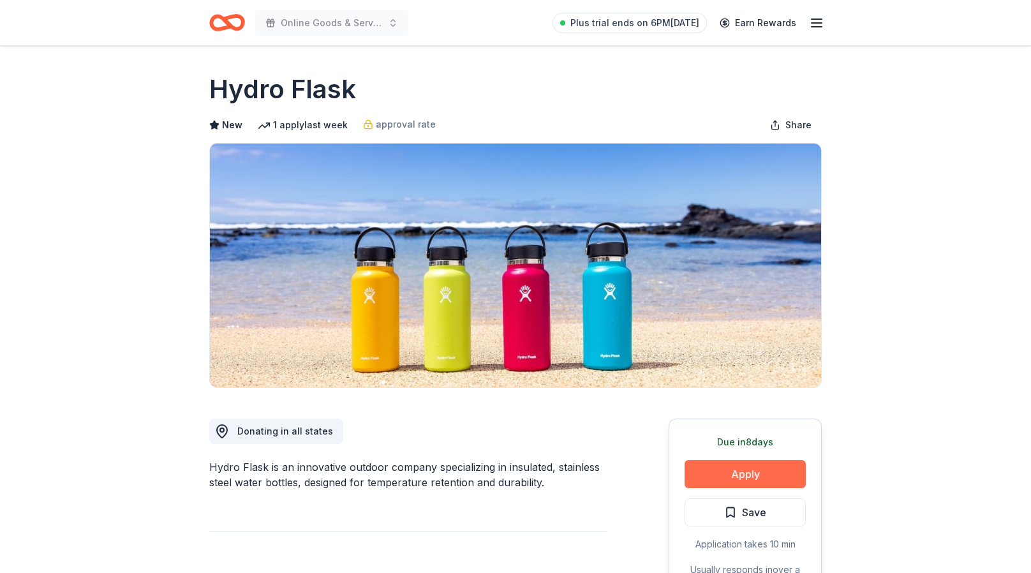
click at [738, 475] on button "Apply" at bounding box center [745, 474] width 121 height 28
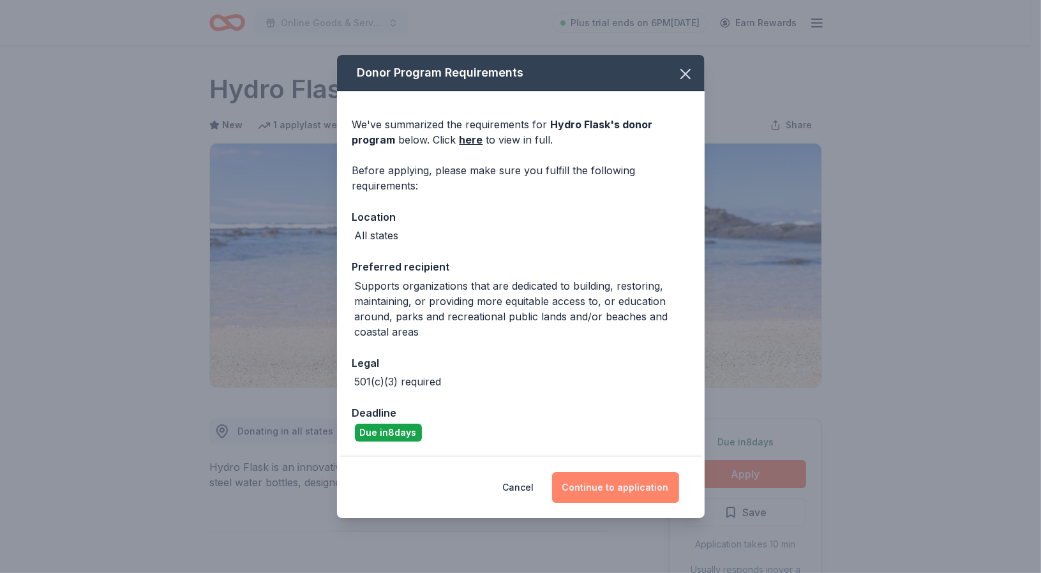
click at [638, 486] on button "Continue to application" at bounding box center [615, 487] width 127 height 31
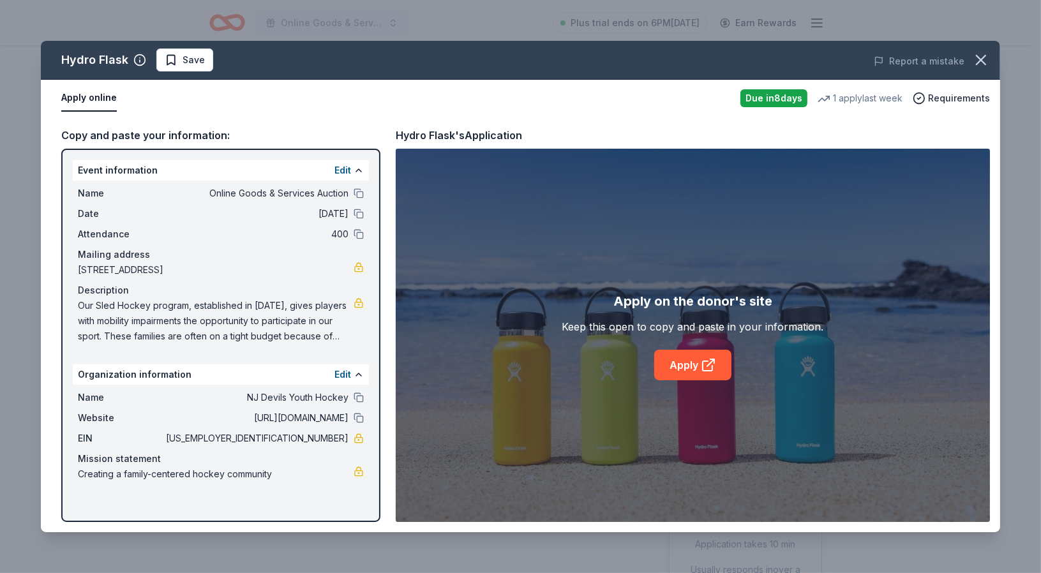
click at [100, 97] on button "Apply online" at bounding box center [89, 98] width 56 height 27
click at [697, 362] on link "Apply" at bounding box center [692, 365] width 77 height 31
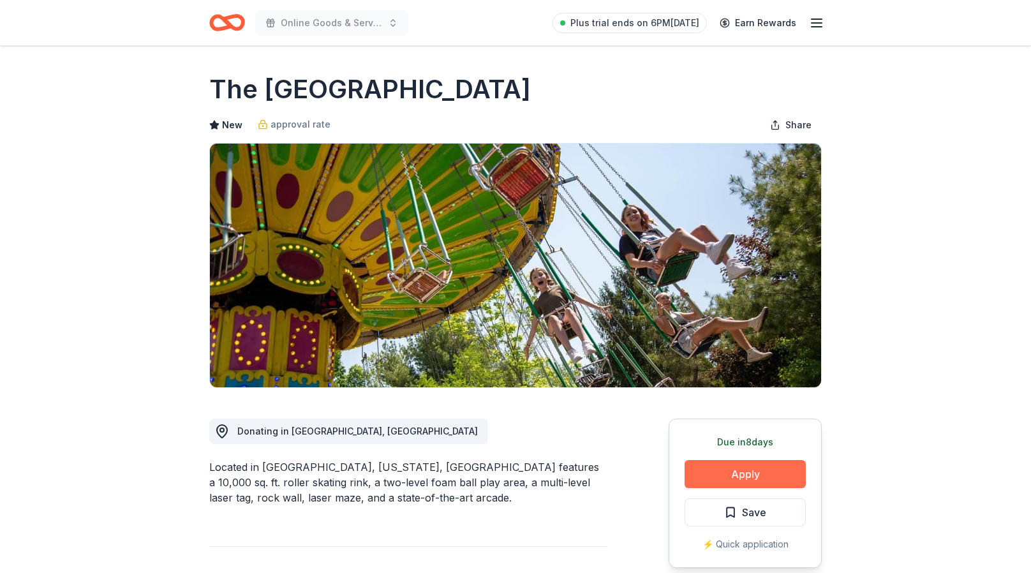
click at [719, 470] on button "Apply" at bounding box center [745, 474] width 121 height 28
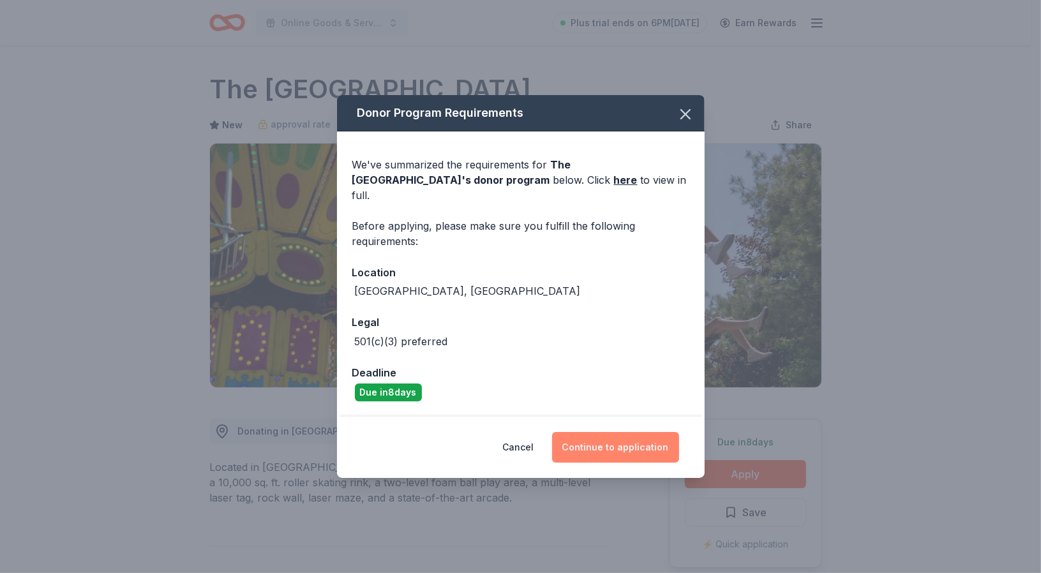
click at [598, 443] on button "Continue to application" at bounding box center [615, 447] width 127 height 31
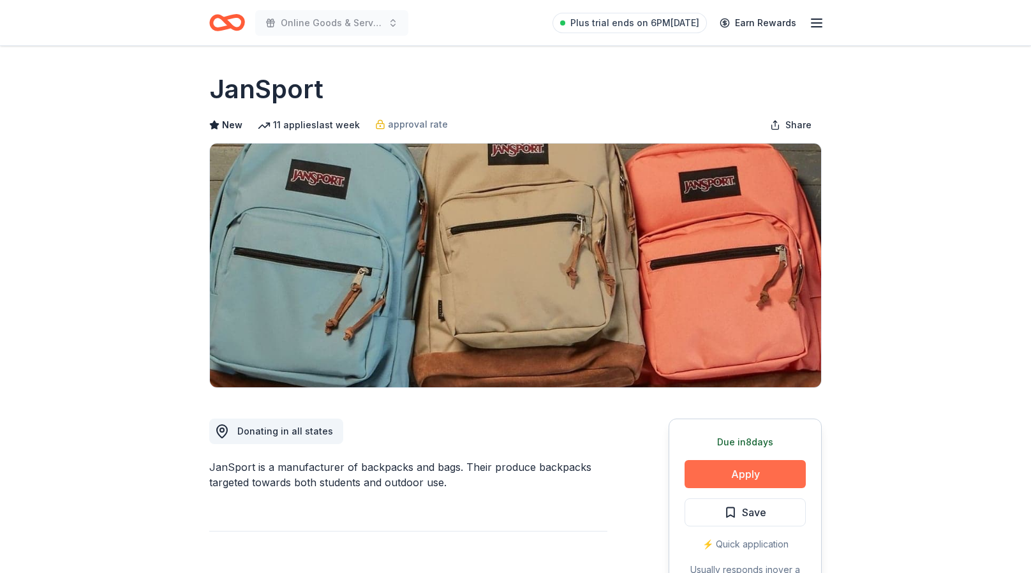
click at [743, 473] on button "Apply" at bounding box center [745, 474] width 121 height 28
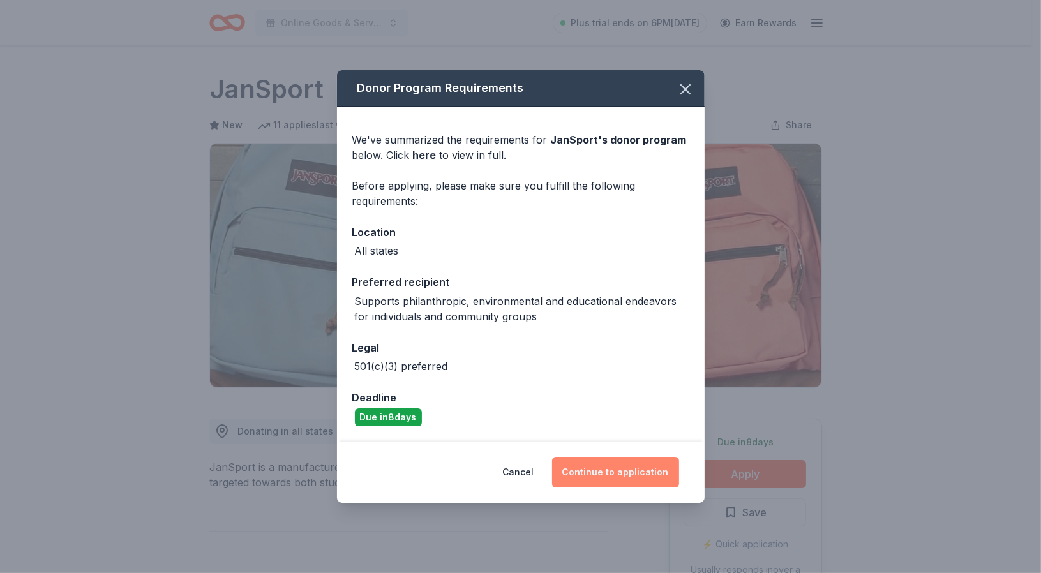
click at [636, 484] on button "Continue to application" at bounding box center [615, 472] width 127 height 31
